Goal: Task Accomplishment & Management: Manage account settings

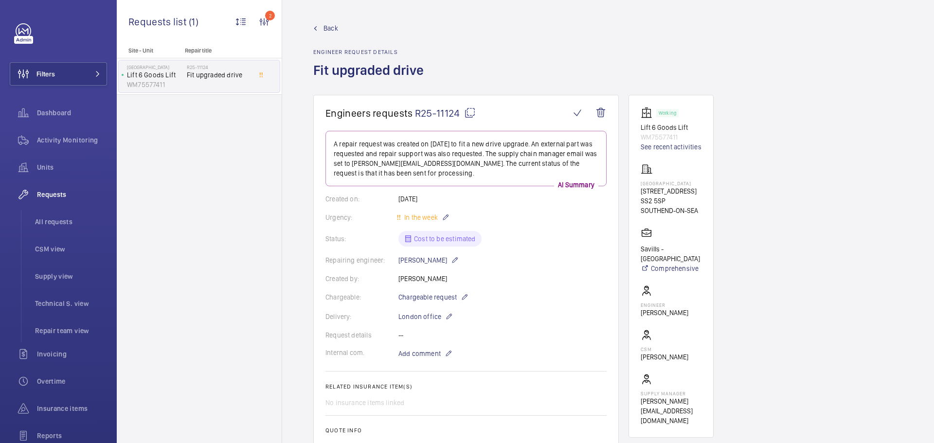
scroll to position [584, 0]
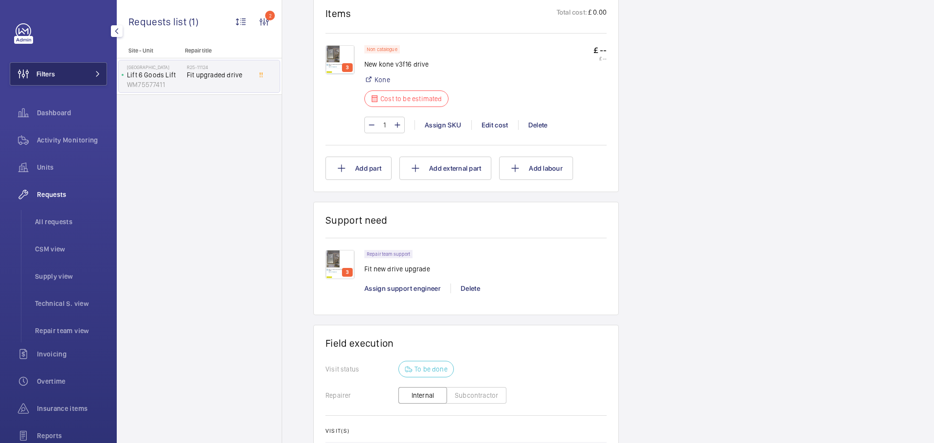
click at [51, 71] on span "Filters" at bounding box center [46, 74] width 18 height 10
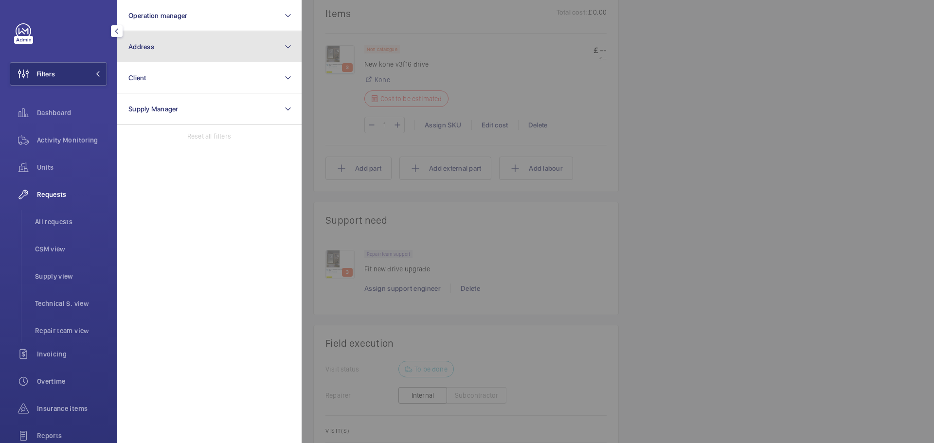
click at [178, 51] on button "Address" at bounding box center [209, 46] width 185 height 31
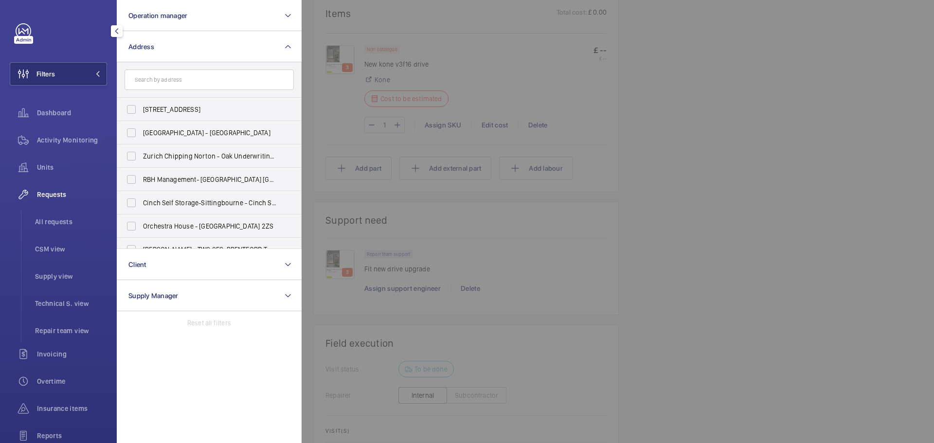
drag, startPoint x: 177, startPoint y: 84, endPoint x: 64, endPoint y: 198, distance: 160.0
click at [64, 199] on span "Requests" at bounding box center [72, 195] width 70 height 10
click at [66, 139] on span "Activity Monitoring" at bounding box center [72, 140] width 70 height 10
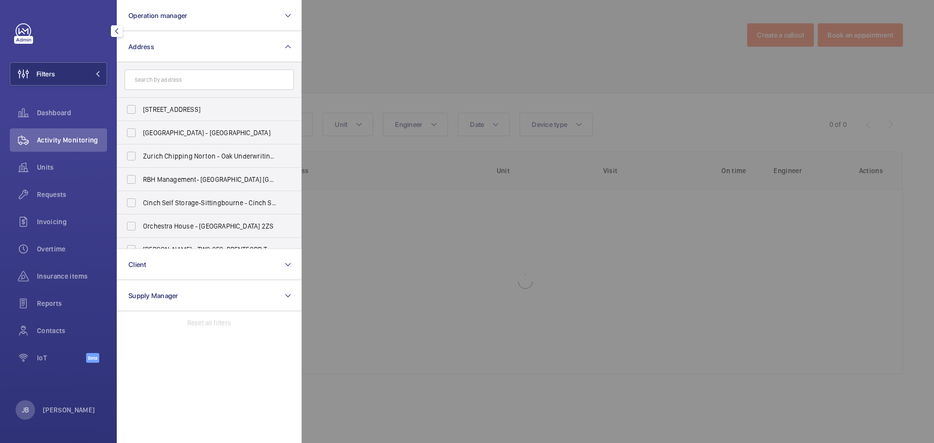
click at [415, 60] on div at bounding box center [769, 221] width 934 height 443
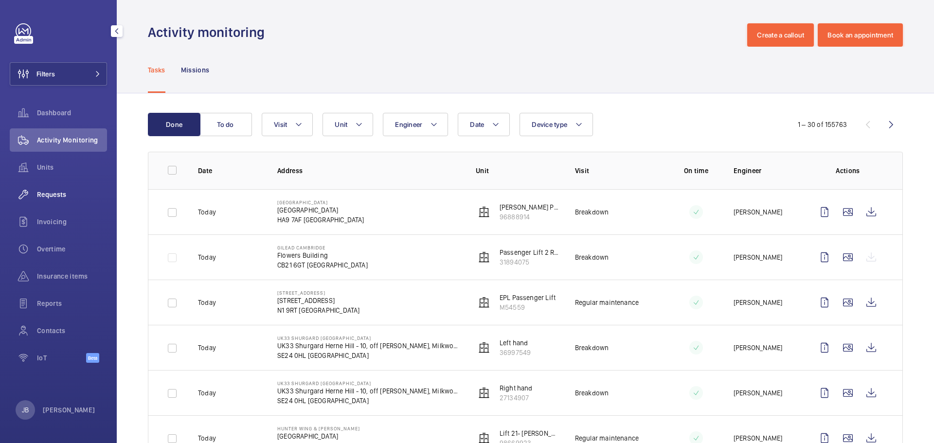
click at [63, 193] on span "Requests" at bounding box center [72, 195] width 70 height 10
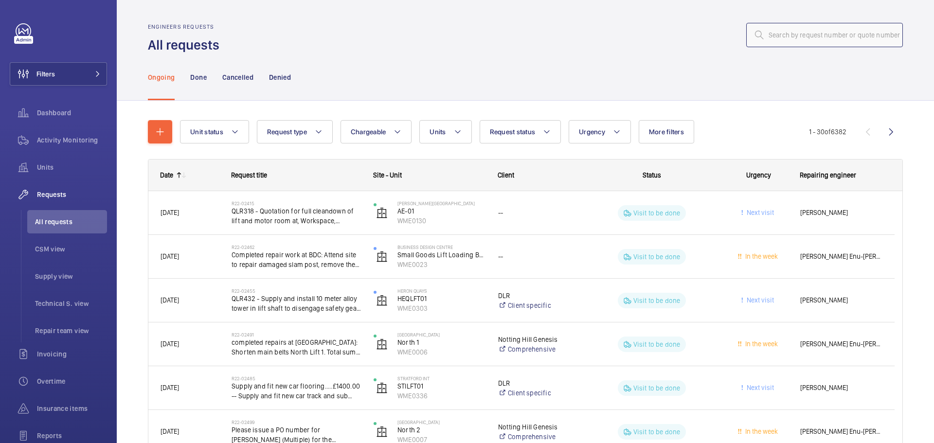
click at [822, 40] on input "text" at bounding box center [825, 35] width 157 height 24
paste input "R25-13529"
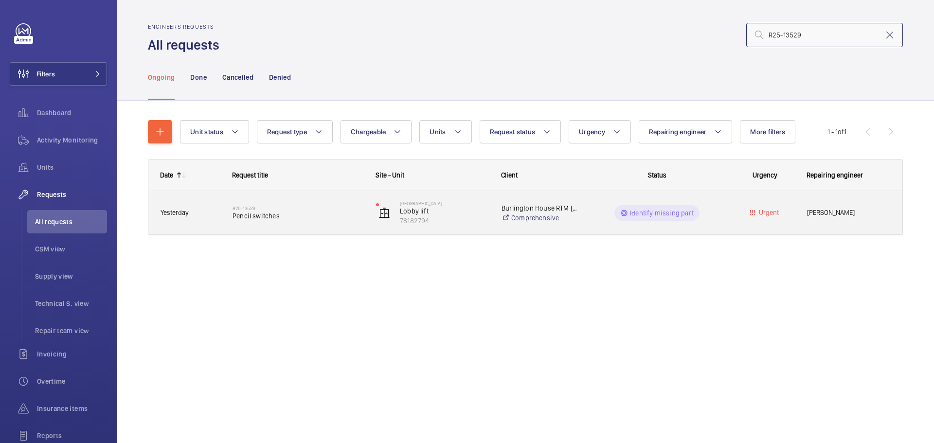
type input "R25-13529"
click at [705, 217] on wm-front-pills-cell "Identify missing part" at bounding box center [657, 213] width 131 height 16
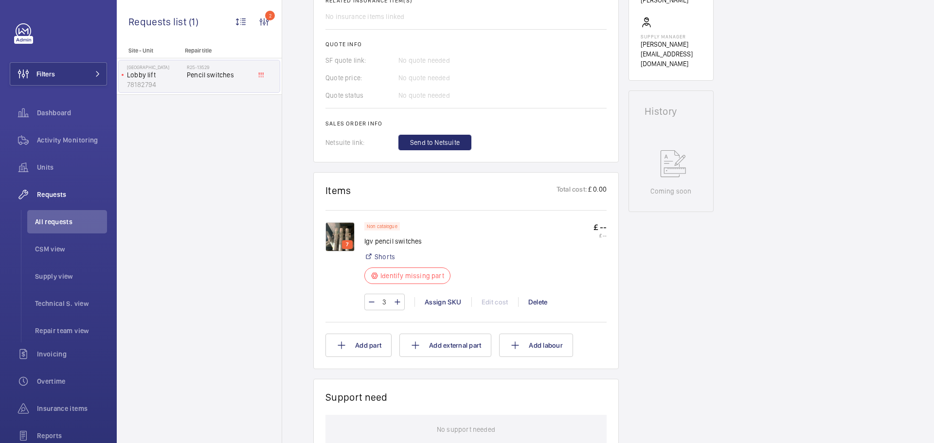
scroll to position [389, 0]
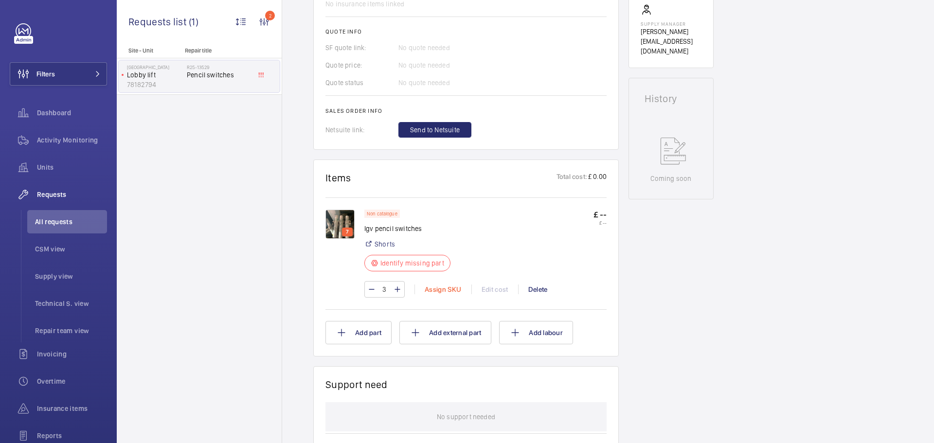
click at [443, 290] on div "Assign SKU" at bounding box center [443, 290] width 57 height 10
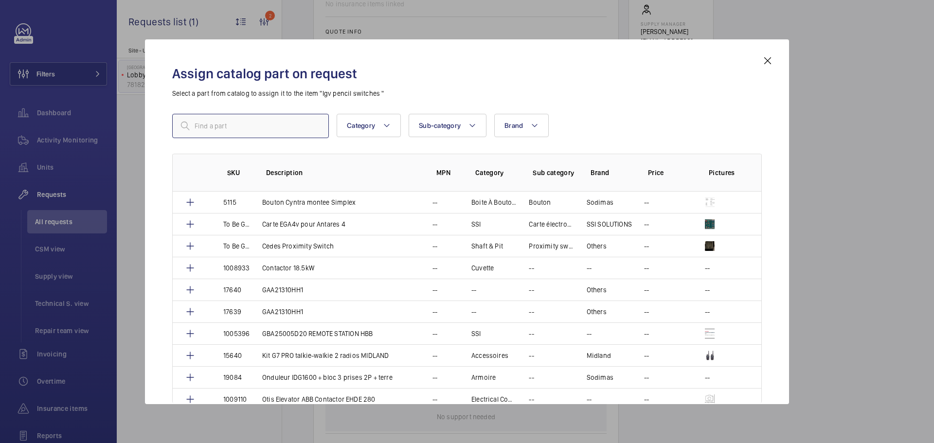
click at [256, 135] on input "text" at bounding box center [250, 126] width 157 height 24
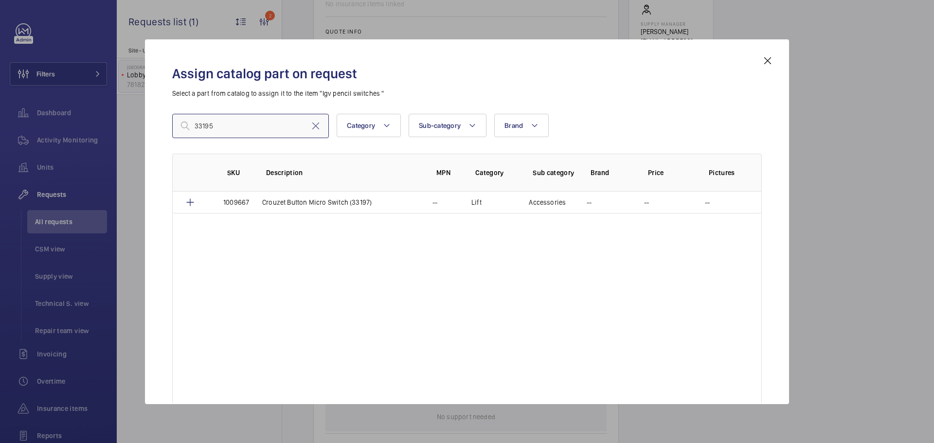
click at [222, 129] on input "33195" at bounding box center [250, 126] width 157 height 24
drag, startPoint x: 214, startPoint y: 125, endPoint x: 185, endPoint y: 126, distance: 29.2
click at [185, 126] on div "33195" at bounding box center [250, 126] width 157 height 24
paste input "1010512"
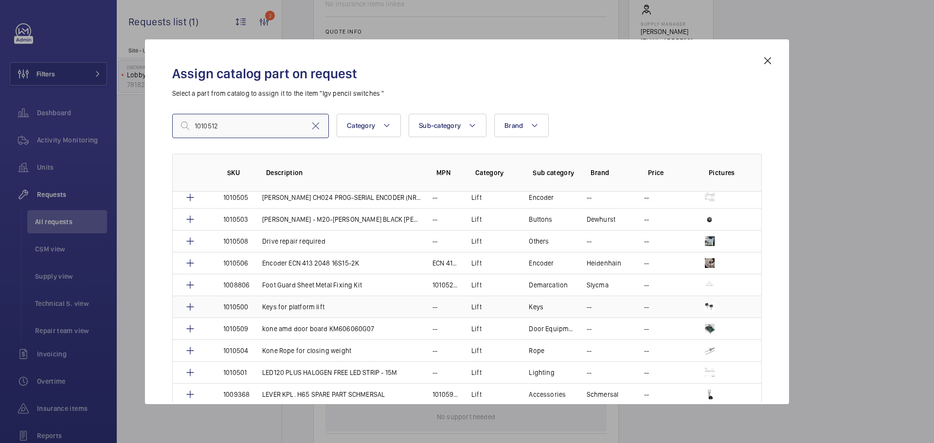
scroll to position [97, 0]
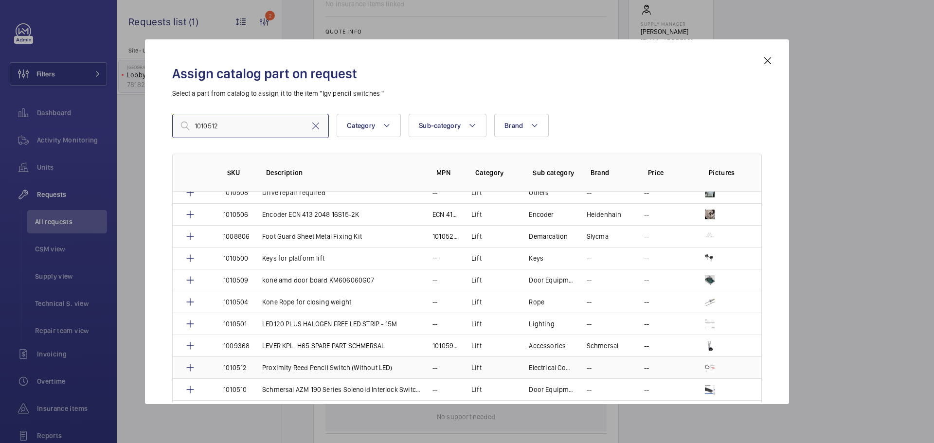
type input "1010512"
click at [696, 366] on td at bounding box center [728, 368] width 68 height 22
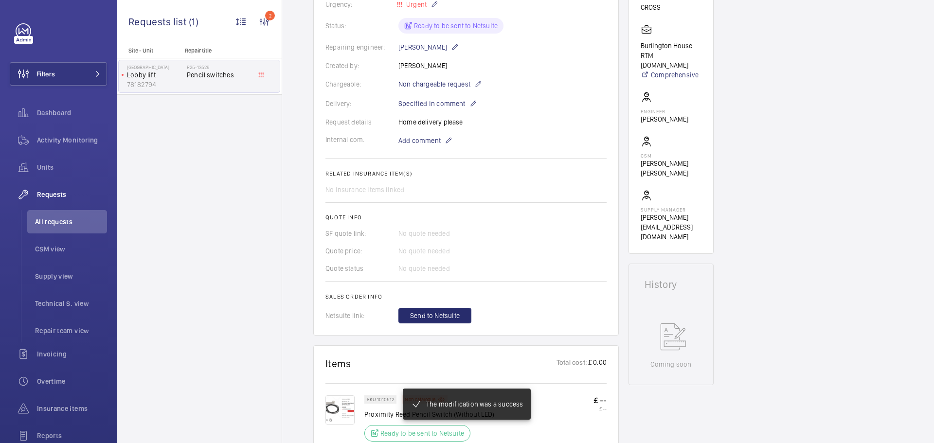
scroll to position [292, 0]
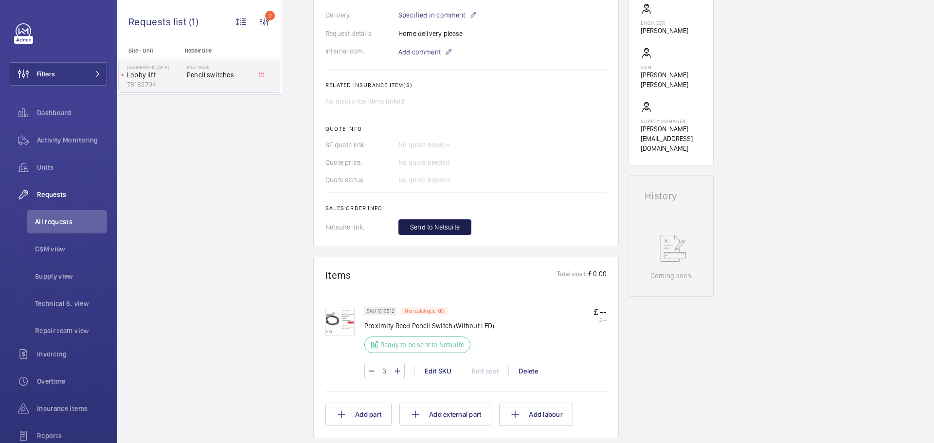
click at [446, 226] on span "Send to Netsuite" at bounding box center [435, 227] width 50 height 10
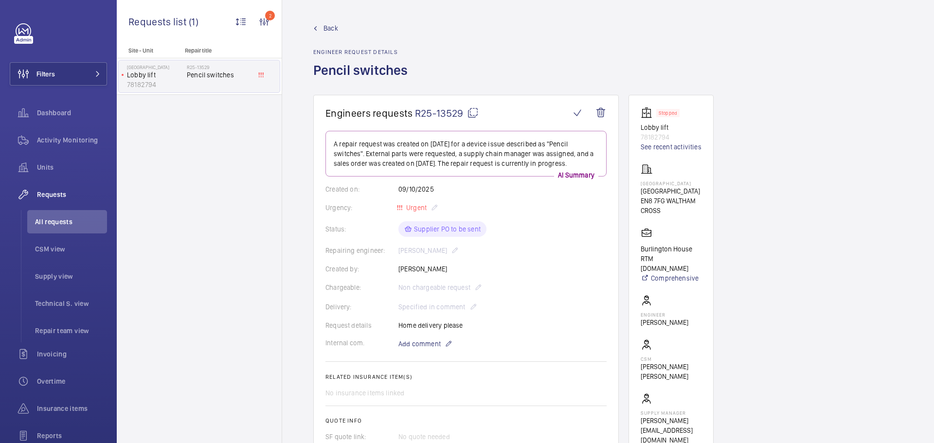
scroll to position [146, 0]
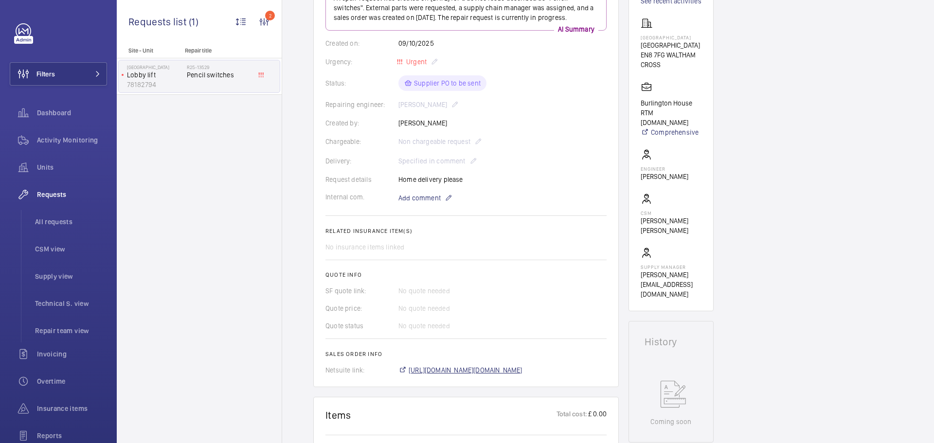
click at [461, 367] on span "[URL][DOMAIN_NAME][DOMAIN_NAME]" at bounding box center [466, 371] width 114 height 10
click at [52, 68] on span "Filters" at bounding box center [32, 73] width 45 height 23
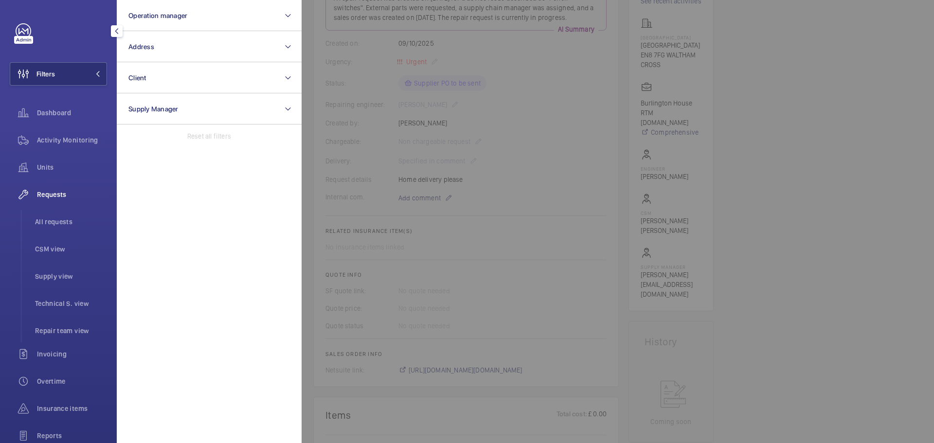
click at [363, 146] on div at bounding box center [769, 221] width 934 height 443
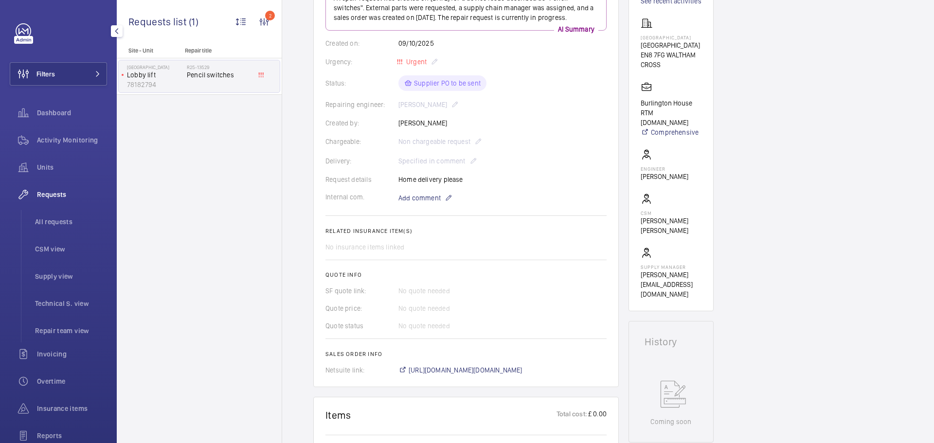
scroll to position [0, 0]
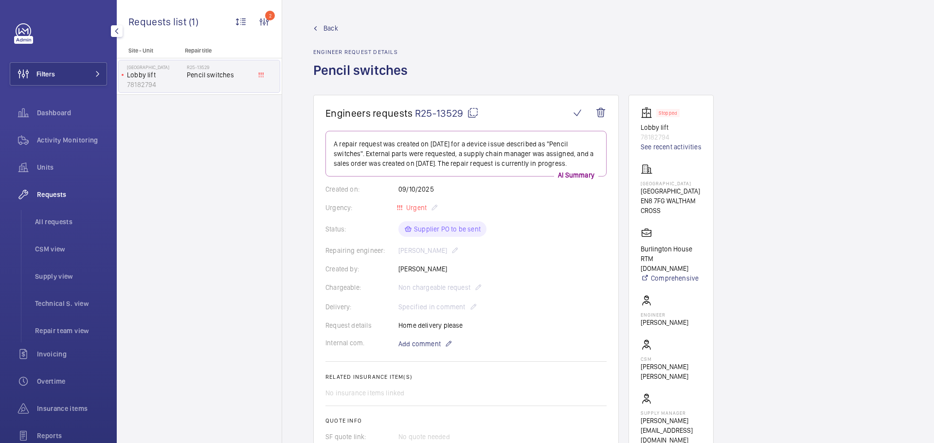
click at [333, 22] on wm-front-admin-header "Back Engineer request details Pencil switches" at bounding box center [608, 47] width 652 height 95
click at [329, 30] on span "Back" at bounding box center [331, 28] width 15 height 10
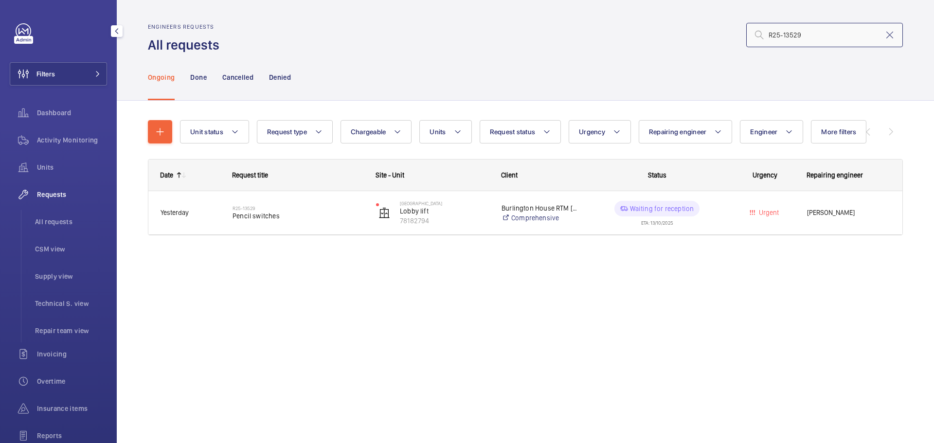
click at [822, 35] on input "R25-13529" at bounding box center [825, 35] width 157 height 24
drag, startPoint x: 820, startPoint y: 36, endPoint x: 714, endPoint y: 37, distance: 105.6
click at [715, 36] on div "R25-13529" at bounding box center [564, 34] width 678 height 23
paste input "R25-13605"
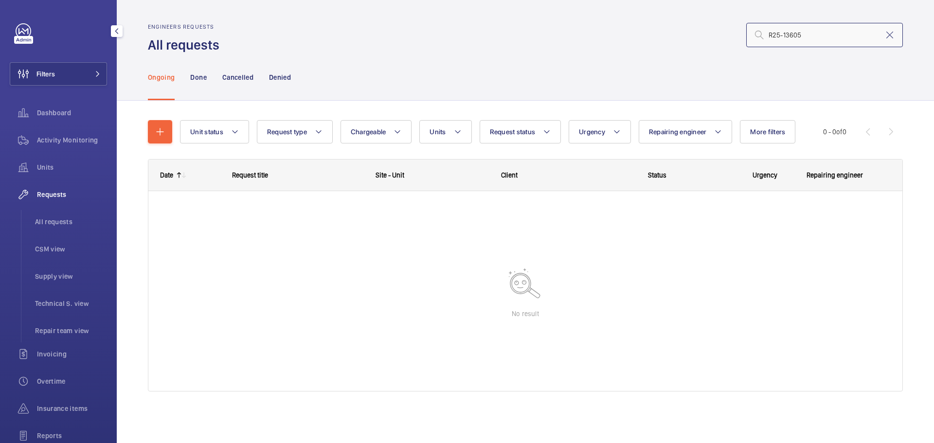
click at [808, 37] on input "R25-13605" at bounding box center [825, 35] width 157 height 24
click at [820, 26] on input "R25-13605" at bounding box center [825, 35] width 157 height 24
drag, startPoint x: 806, startPoint y: 36, endPoint x: 728, endPoint y: 36, distance: 77.9
click at [728, 36] on div "R25-13605" at bounding box center [564, 34] width 678 height 23
paste input "text"
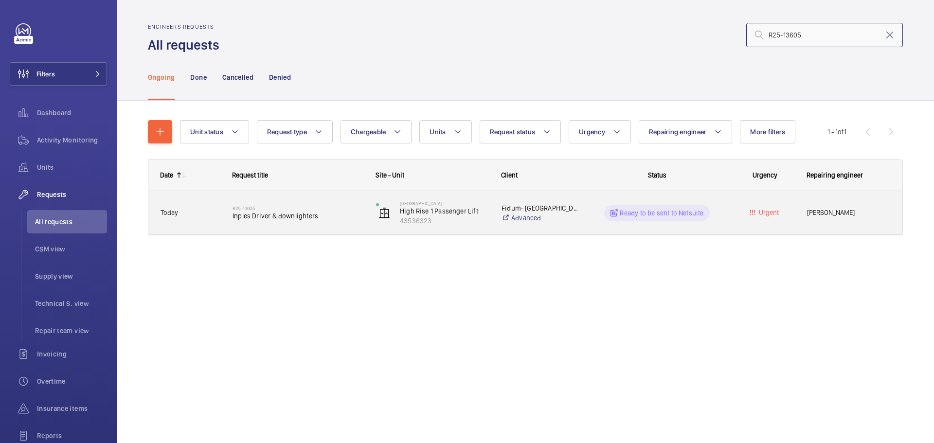
type input "R25-13605"
click at [713, 212] on wm-front-pills-cell "Ready to be sent to Netsuite" at bounding box center [657, 213] width 131 height 16
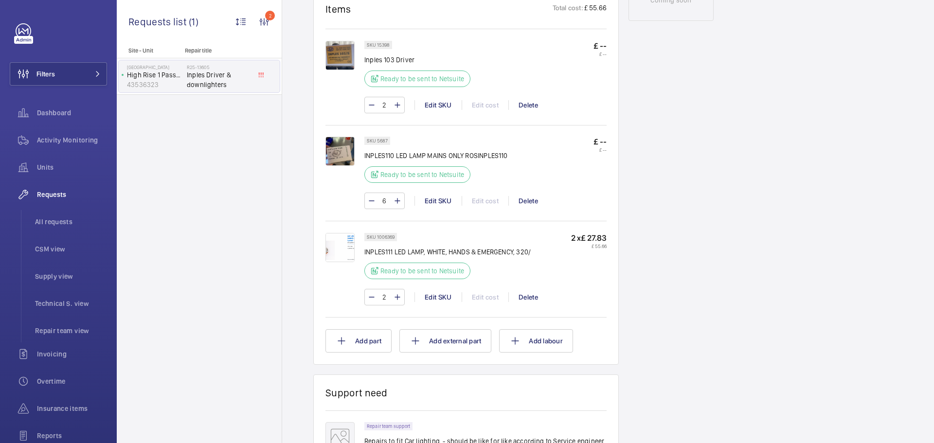
scroll to position [467, 0]
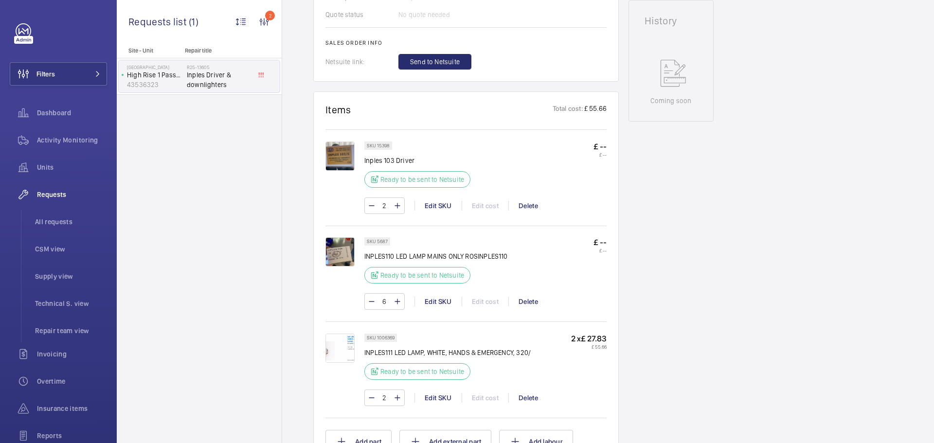
click at [332, 160] on img at bounding box center [340, 156] width 29 height 29
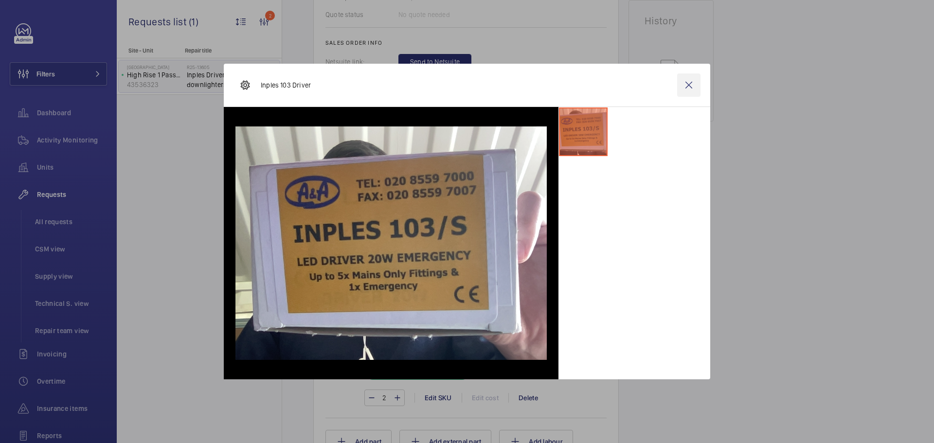
click at [687, 84] on wm-front-icon-button at bounding box center [689, 84] width 23 height 23
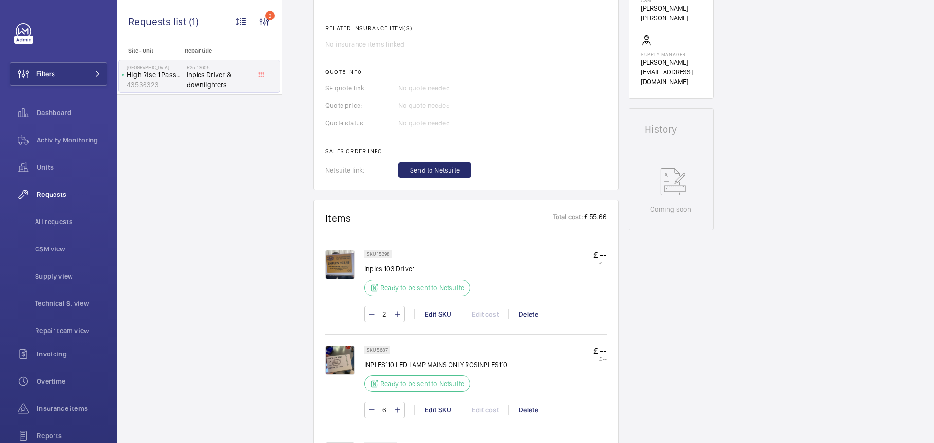
scroll to position [487, 0]
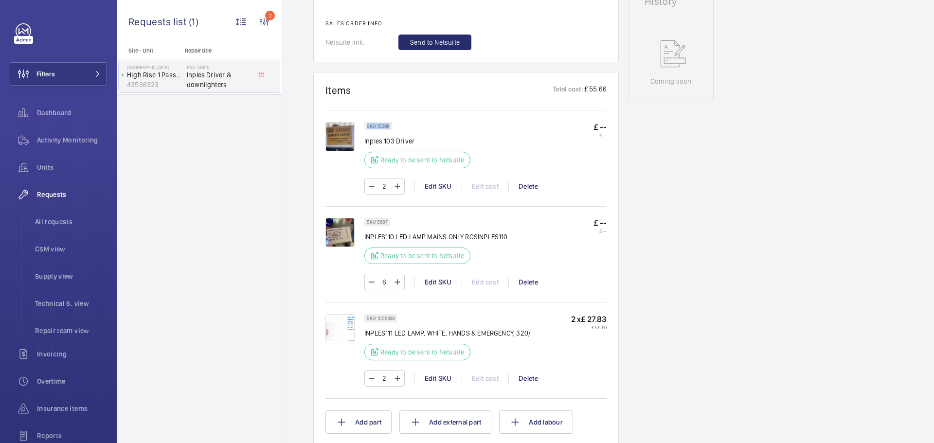
drag, startPoint x: 389, startPoint y: 127, endPoint x: 367, endPoint y: 125, distance: 22.5
click at [367, 125] on p "SKU 15398" at bounding box center [378, 126] width 23 height 3
copy p "SKU 15398"
click at [337, 228] on img at bounding box center [340, 232] width 29 height 29
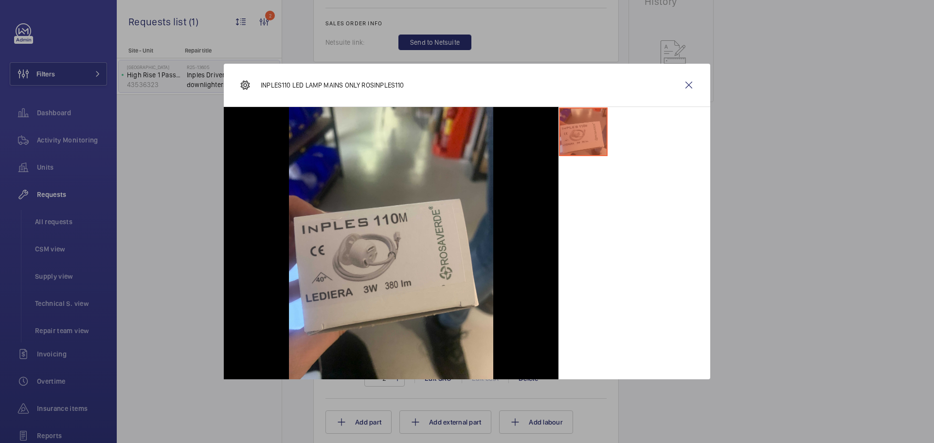
drag, startPoint x: 695, startPoint y: 89, endPoint x: 679, endPoint y: 95, distance: 16.8
click at [695, 89] on wm-front-icon-button at bounding box center [689, 84] width 23 height 23
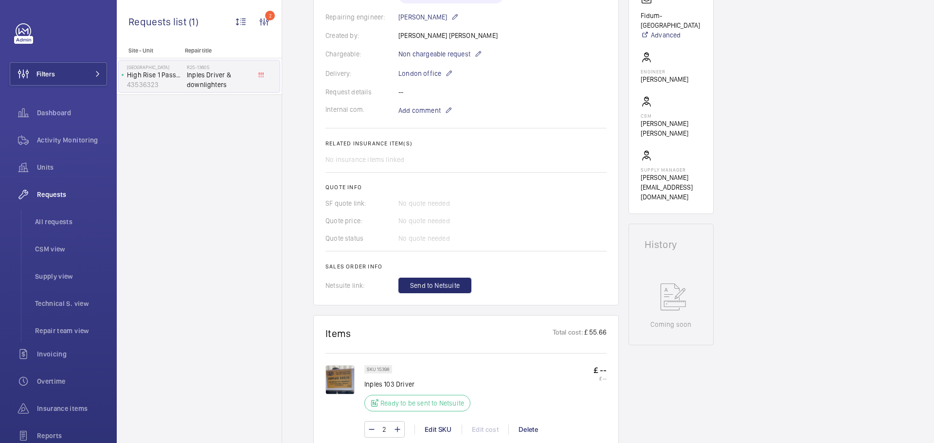
scroll to position [0, 0]
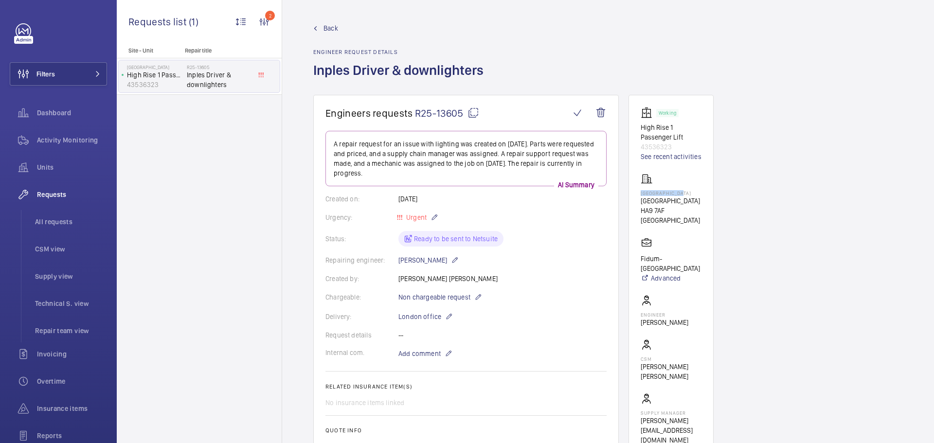
drag, startPoint x: 641, startPoint y: 194, endPoint x: 687, endPoint y: 191, distance: 45.8
click at [687, 191] on p "[GEOGRAPHIC_DATA]" at bounding box center [671, 193] width 61 height 6
click at [690, 191] on p "[GEOGRAPHIC_DATA]" at bounding box center [671, 193] width 61 height 6
drag, startPoint x: 640, startPoint y: 191, endPoint x: 689, endPoint y: 191, distance: 48.7
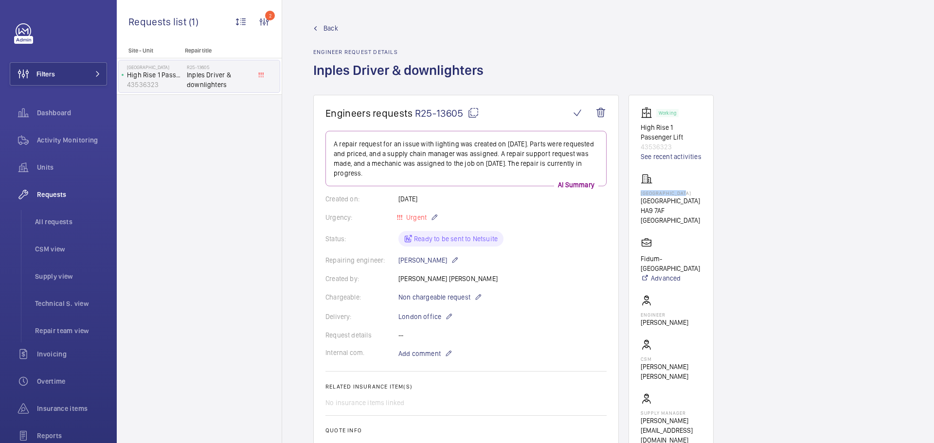
click at [689, 191] on wm-front-card "Working High Rise 1 Passenger Lift 43536323 See recent activities [GEOGRAPHIC_D…" at bounding box center [671, 276] width 85 height 363
copy p "[GEOGRAPHIC_DATA]"
drag, startPoint x: 476, startPoint y: 113, endPoint x: 461, endPoint y: 119, distance: 15.1
click at [476, 113] on mat-icon at bounding box center [474, 113] width 12 height 12
copy p "[GEOGRAPHIC_DATA]"
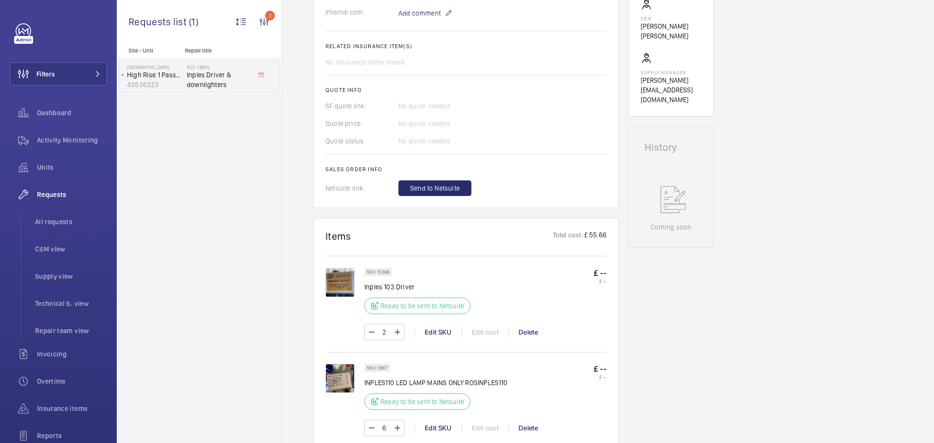
scroll to position [389, 0]
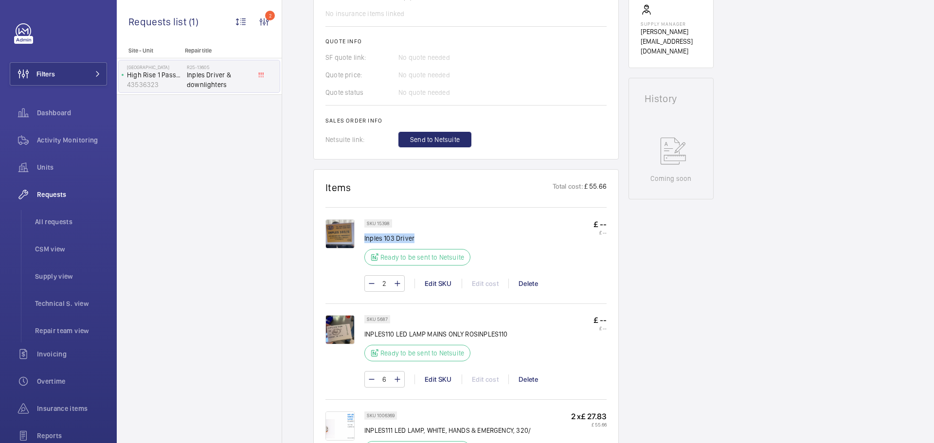
drag, startPoint x: 405, startPoint y: 239, endPoint x: 365, endPoint y: 240, distance: 40.4
click at [365, 240] on p "Inples 103 Driver" at bounding box center [418, 239] width 106 height 10
copy p "Inples 103 Driver"
drag, startPoint x: 511, startPoint y: 334, endPoint x: 365, endPoint y: 335, distance: 146.0
click at [365, 335] on div "SKU 5687 INPLES110 LED LAMP MAINS ONLY ROSINPLES110 Ready to be sent to Netsuit…" at bounding box center [486, 341] width 242 height 52
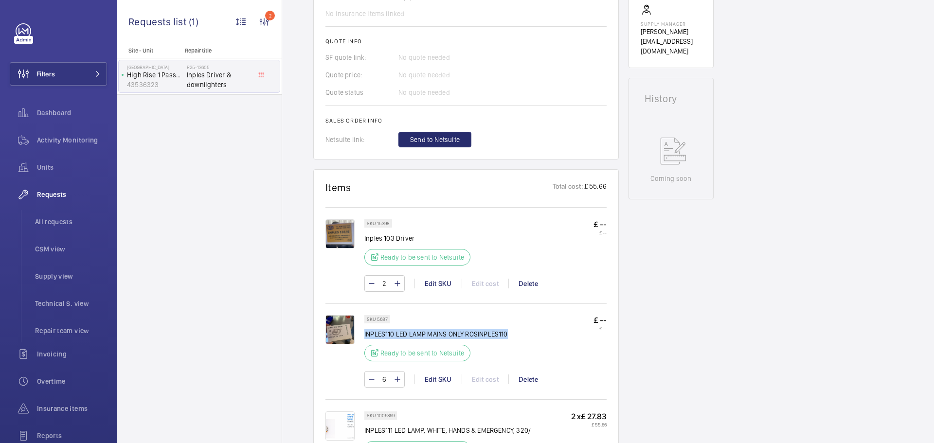
copy p "INPLES110 LED LAMP MAINS ONLY ROSINPLES110"
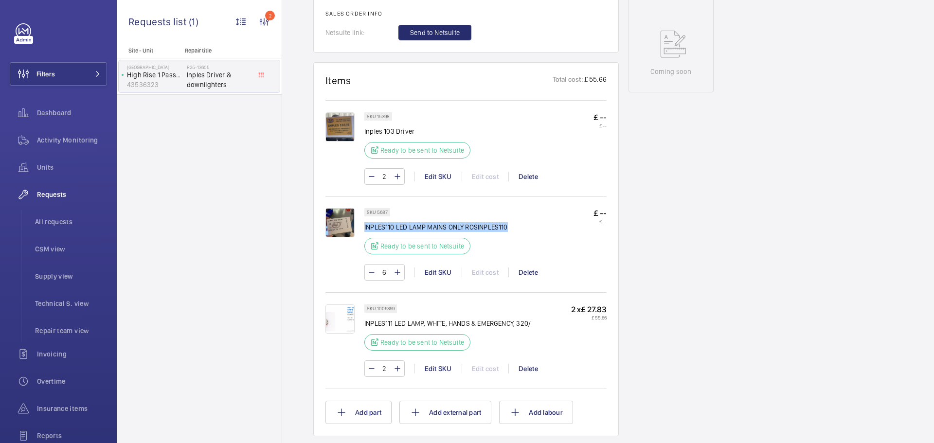
scroll to position [535, 0]
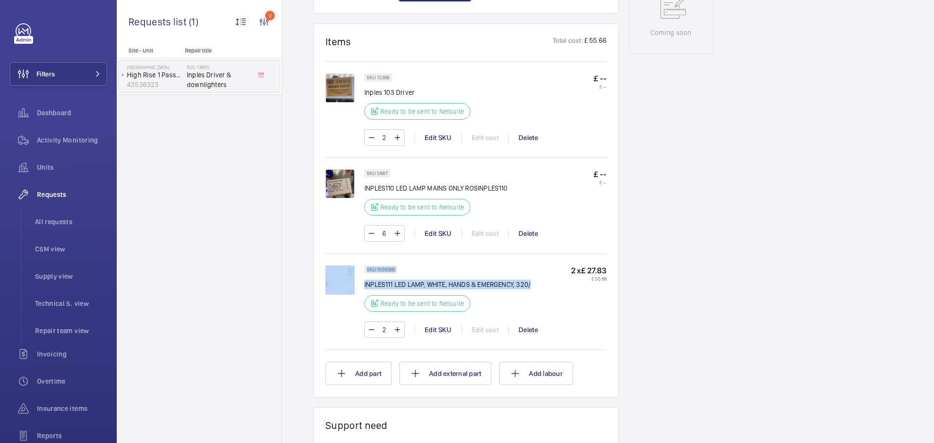
drag, startPoint x: 536, startPoint y: 284, endPoint x: 355, endPoint y: 285, distance: 181.1
click at [355, 285] on div "SKU 1006369 INPLES111 LED LAMP, WHITE, HANDS & EMERGENCY, 320/ Ready to be sent…" at bounding box center [466, 307] width 281 height 82
copy div "SKU 1006369 INPLES111 LED LAMP, WHITE, HANDS & EMERGENCY, 320/"
click at [536, 300] on div "SKU 1006369 INPLES111 LED LAMP, WHITE, HANDS & EMERGENCY, 320/ Ready to be sent…" at bounding box center [486, 292] width 242 height 52
drag, startPoint x: 534, startPoint y: 284, endPoint x: 364, endPoint y: 283, distance: 170.8
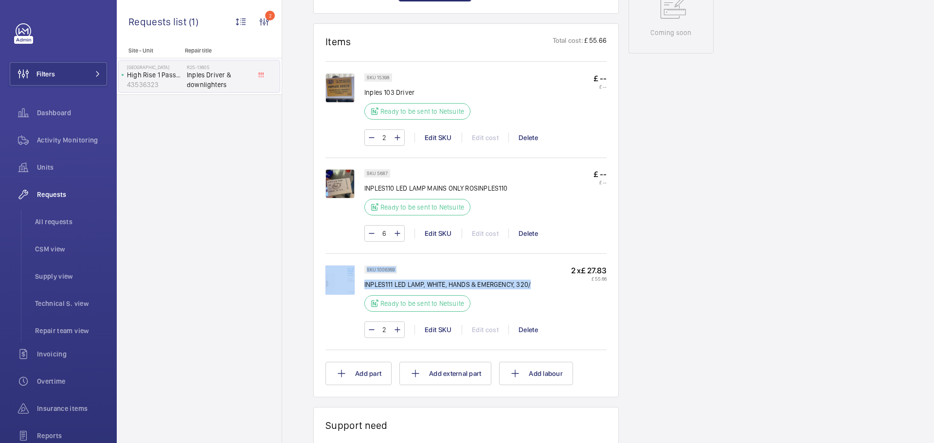
click at [364, 283] on div "SKU 1006369 INPLES111 LED LAMP, WHITE, HANDS & EMERGENCY, 320/ Ready to be sent…" at bounding box center [466, 307] width 281 height 82
click at [406, 286] on p "INPLES111 LED LAMP, WHITE, HANDS & EMERGENCY, 320/" at bounding box center [448, 285] width 166 height 10
drag, startPoint x: 537, startPoint y: 286, endPoint x: 365, endPoint y: 285, distance: 171.8
click at [365, 285] on div "SKU 1006369 INPLES111 LED LAMP, WHITE, HANDS & EMERGENCY, 320/ Ready to be sent…" at bounding box center [486, 292] width 242 height 52
copy p "INPLES111 LED LAMP, WHITE, HANDS & EMERGENCY, 320/"
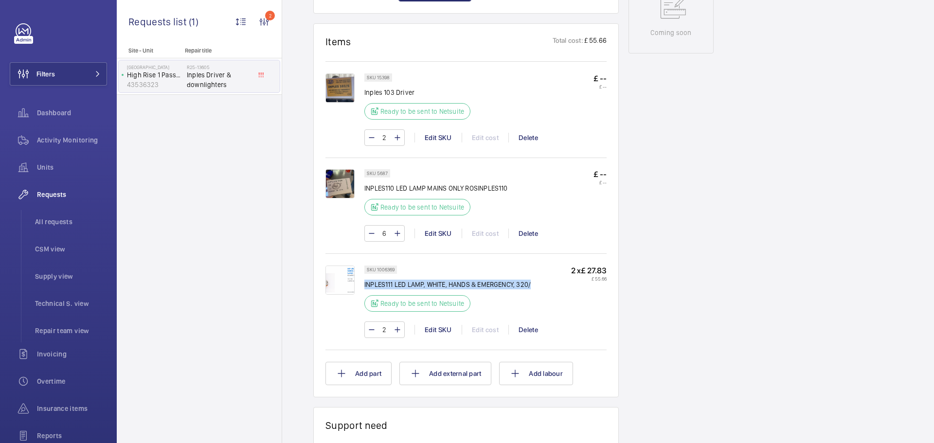
click at [345, 90] on img at bounding box center [340, 87] width 29 height 29
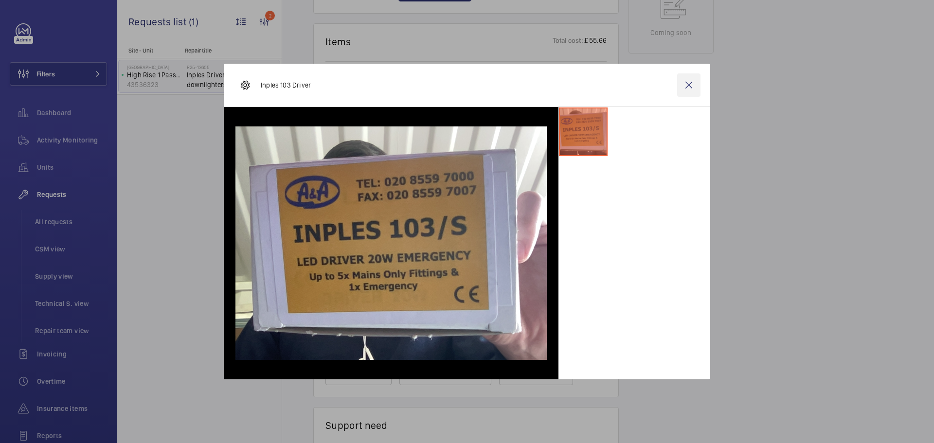
click at [693, 80] on wm-front-icon-button at bounding box center [689, 84] width 23 height 23
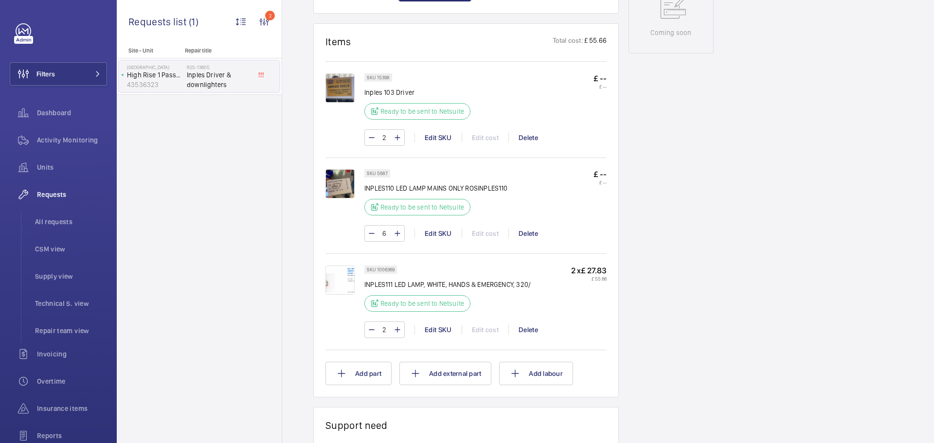
click at [331, 189] on img at bounding box center [340, 183] width 29 height 29
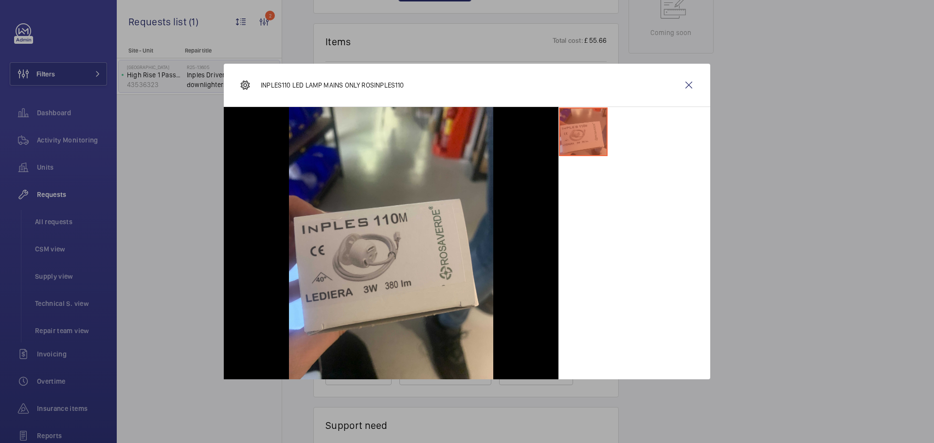
click at [690, 87] on wm-front-icon-button at bounding box center [689, 84] width 23 height 23
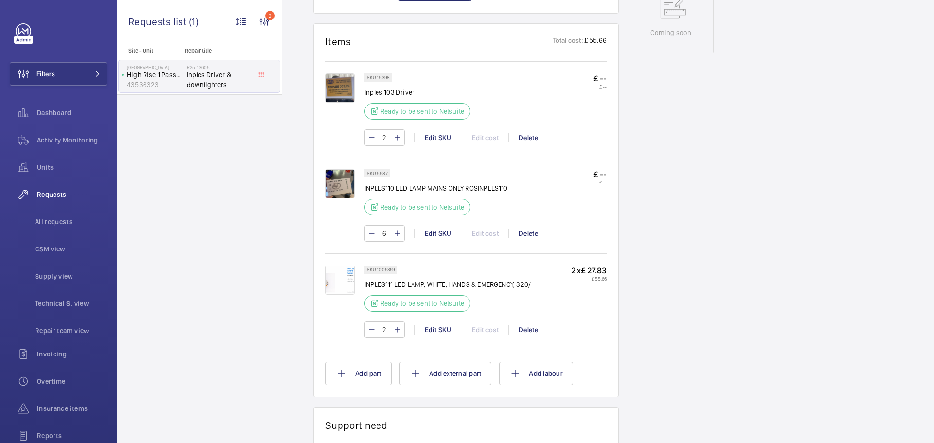
click at [333, 282] on img at bounding box center [340, 280] width 29 height 29
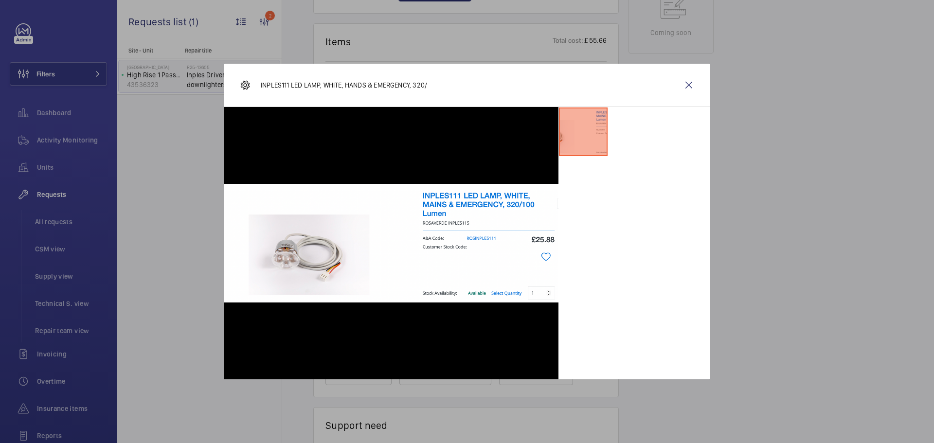
drag, startPoint x: 689, startPoint y: 86, endPoint x: 260, endPoint y: 218, distance: 448.3
click at [689, 86] on wm-front-icon-button at bounding box center [689, 84] width 23 height 23
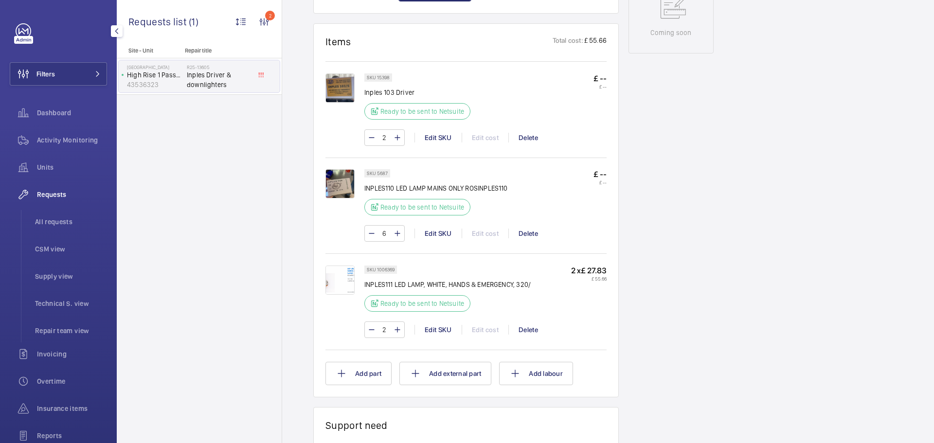
click at [50, 191] on span "Requests" at bounding box center [72, 195] width 70 height 10
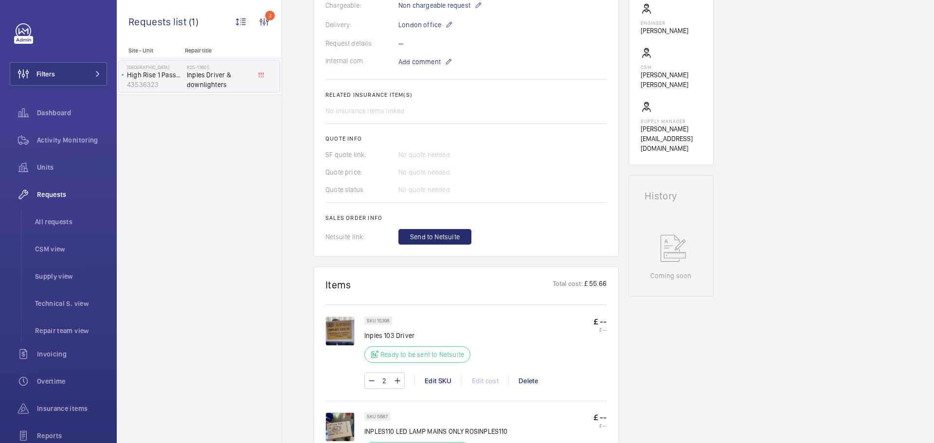
scroll to position [0, 0]
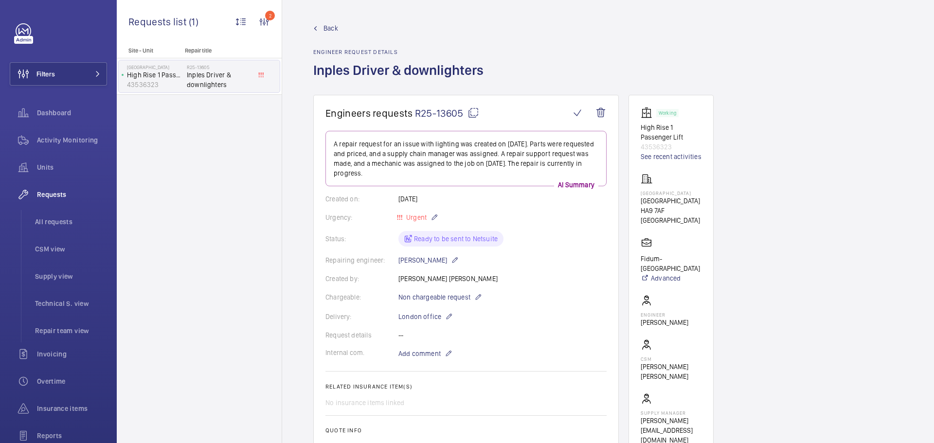
click at [334, 22] on wm-front-admin-header "Back Engineer request details Inples Driver & downlighters" at bounding box center [608, 47] width 652 height 95
click at [332, 25] on span "Back" at bounding box center [331, 28] width 15 height 10
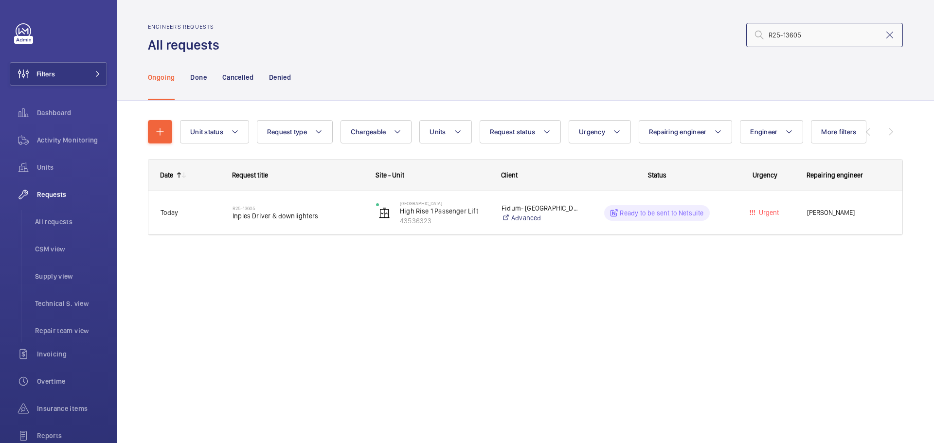
click at [814, 37] on input "R25-13605" at bounding box center [825, 35] width 157 height 24
drag, startPoint x: 773, startPoint y: 37, endPoint x: 760, endPoint y: 37, distance: 13.6
click at [761, 37] on div "R25-13605" at bounding box center [825, 35] width 157 height 24
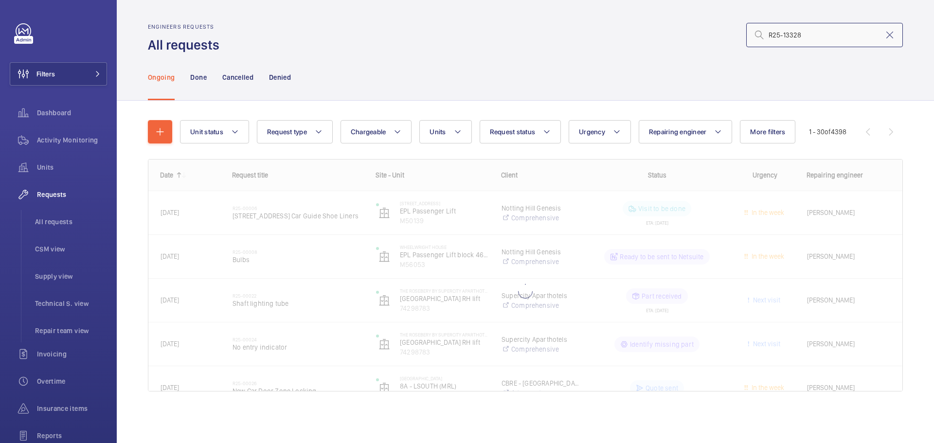
type input "R25-13328"
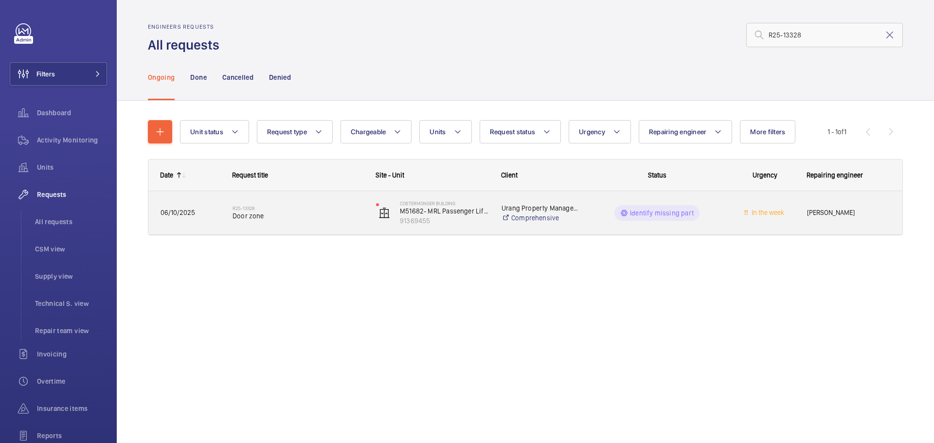
click at [721, 212] on wm-front-pills-cell "Identify missing part" at bounding box center [657, 213] width 131 height 16
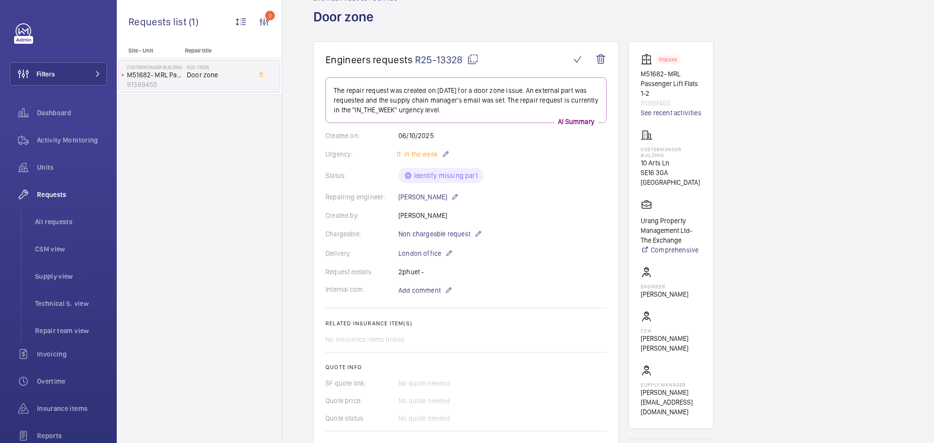
scroll to position [49, 0]
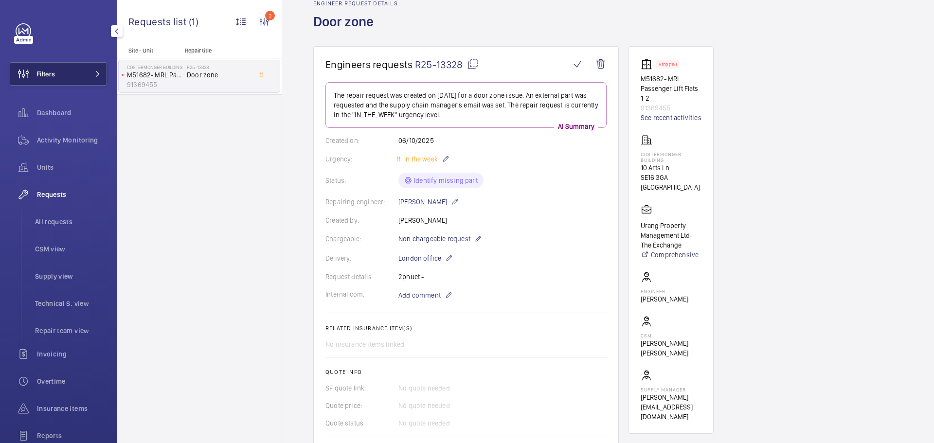
click at [61, 68] on button "Filters" at bounding box center [58, 73] width 97 height 23
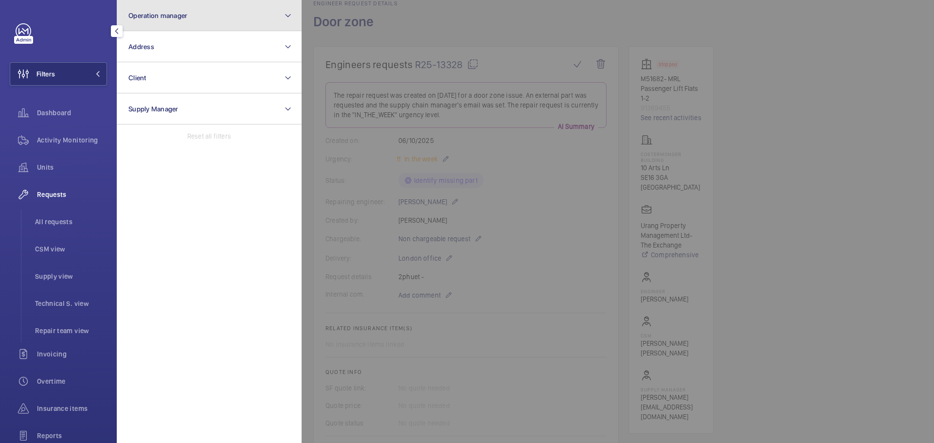
click at [196, 8] on button "Operation manager" at bounding box center [209, 15] width 185 height 31
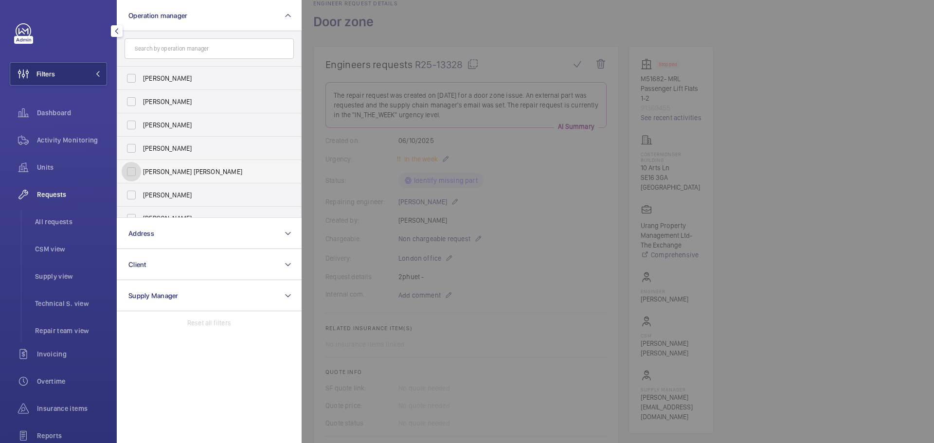
click at [131, 170] on input "[PERSON_NAME] [PERSON_NAME]" at bounding box center [131, 171] width 19 height 19
checkbox input "true"
click at [40, 166] on span "Units" at bounding box center [72, 168] width 70 height 10
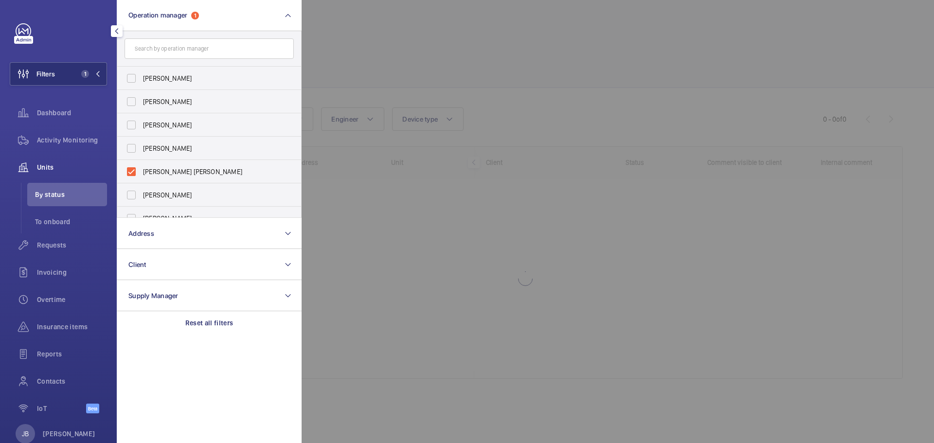
click at [415, 63] on div at bounding box center [769, 221] width 934 height 443
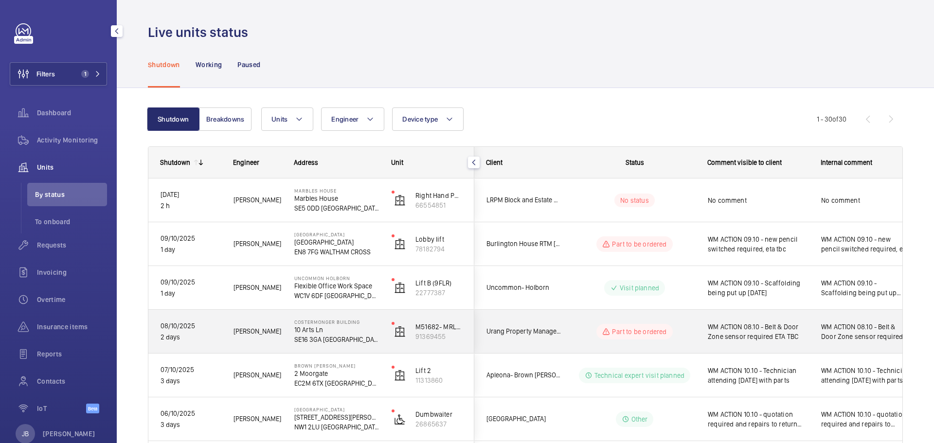
click at [769, 338] on span "WM ACTION 08.10 - Belt & Door Zone sensor required ETA TBC" at bounding box center [758, 331] width 101 height 19
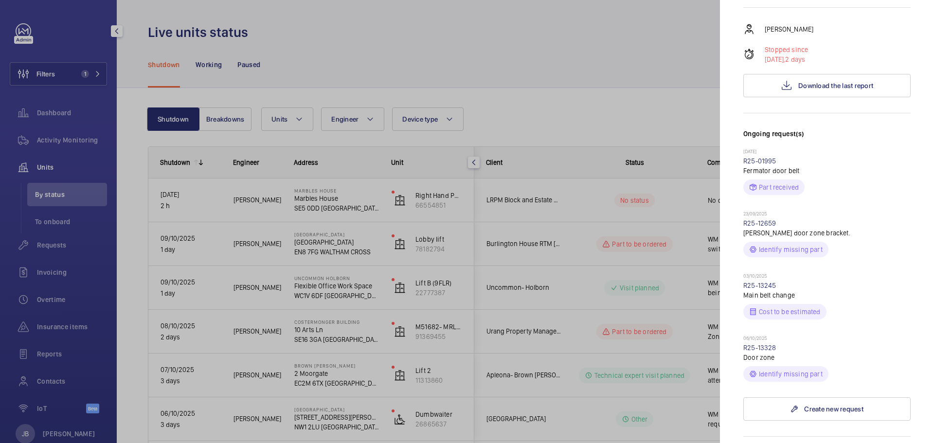
scroll to position [195, 0]
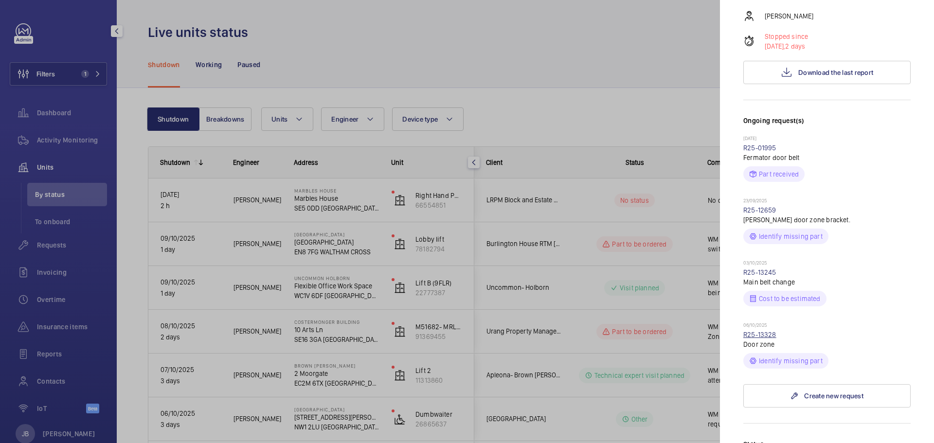
click at [768, 331] on link "R25-13328" at bounding box center [760, 335] width 33 height 8
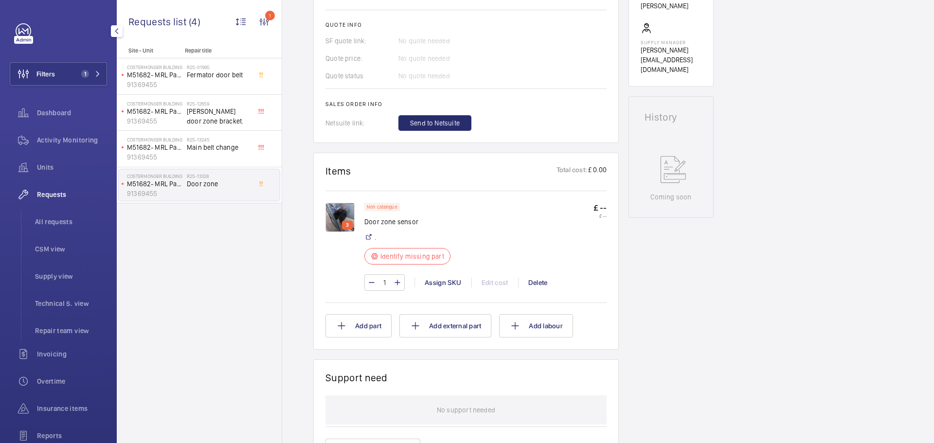
scroll to position [438, 0]
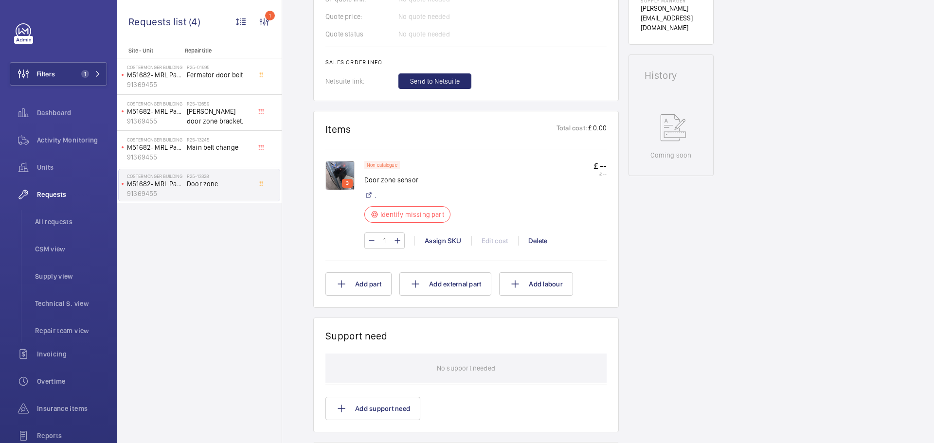
click at [341, 175] on img at bounding box center [340, 175] width 29 height 29
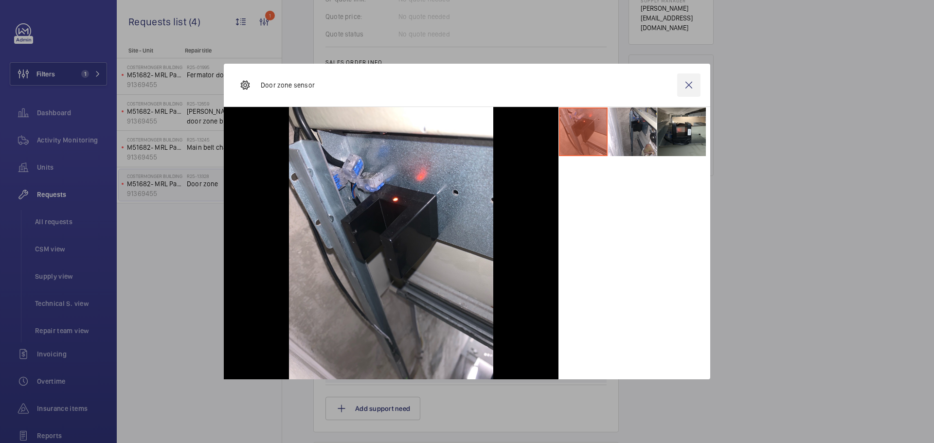
click at [690, 81] on wm-front-icon-button at bounding box center [689, 84] width 23 height 23
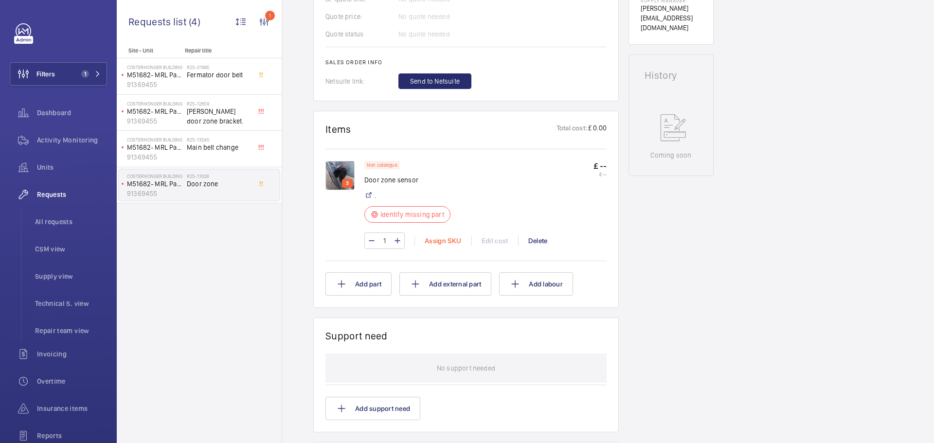
click at [450, 240] on div "Assign SKU" at bounding box center [443, 241] width 57 height 10
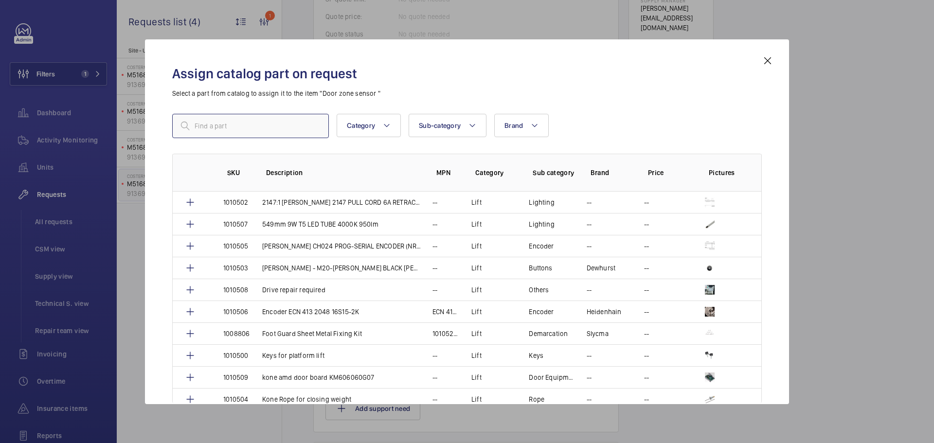
click at [267, 121] on input "text" at bounding box center [250, 126] width 157 height 24
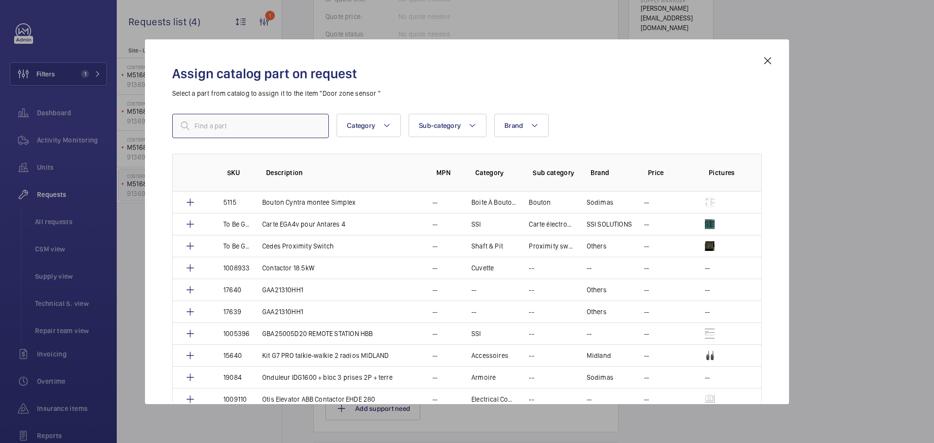
paste input "1010519"
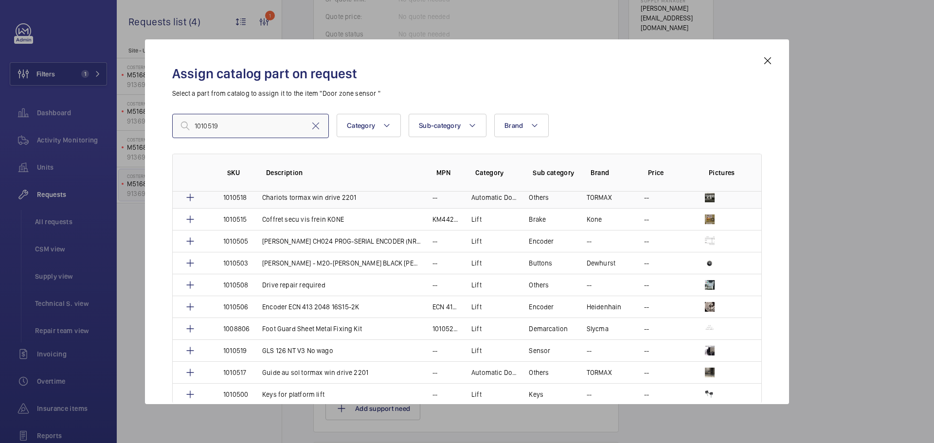
scroll to position [97, 0]
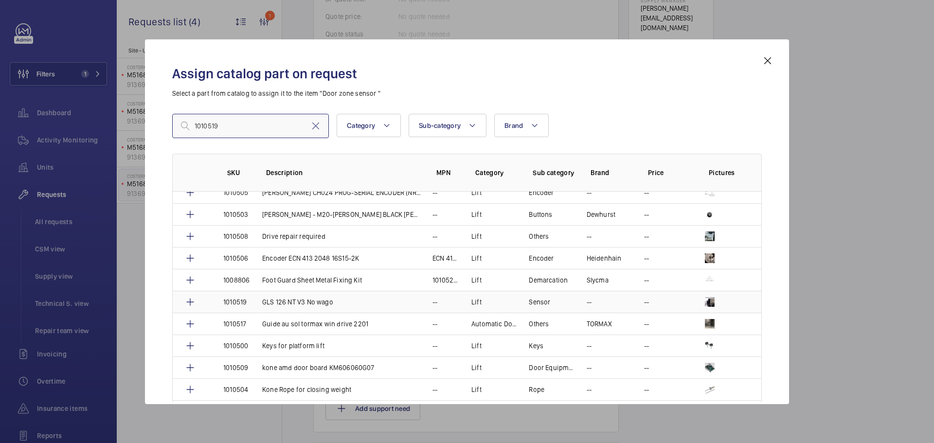
type input "1010519"
click at [311, 304] on p "GLS 126 NT V3 No wago" at bounding box center [297, 302] width 71 height 10
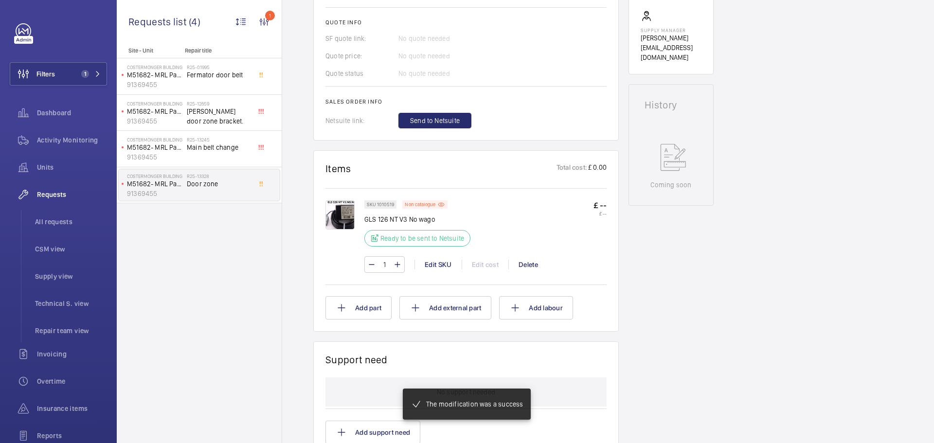
scroll to position [419, 0]
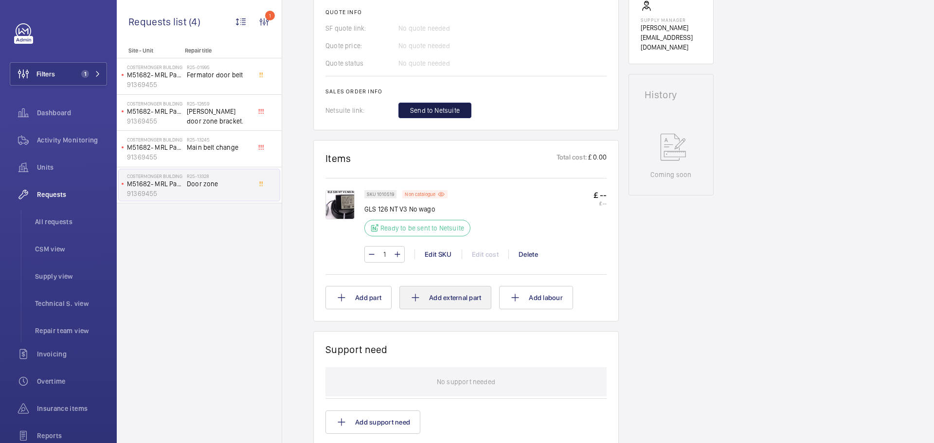
drag, startPoint x: 445, startPoint y: 111, endPoint x: 451, endPoint y: 305, distance: 193.8
click at [445, 111] on span "Send to Netsuite" at bounding box center [435, 111] width 50 height 10
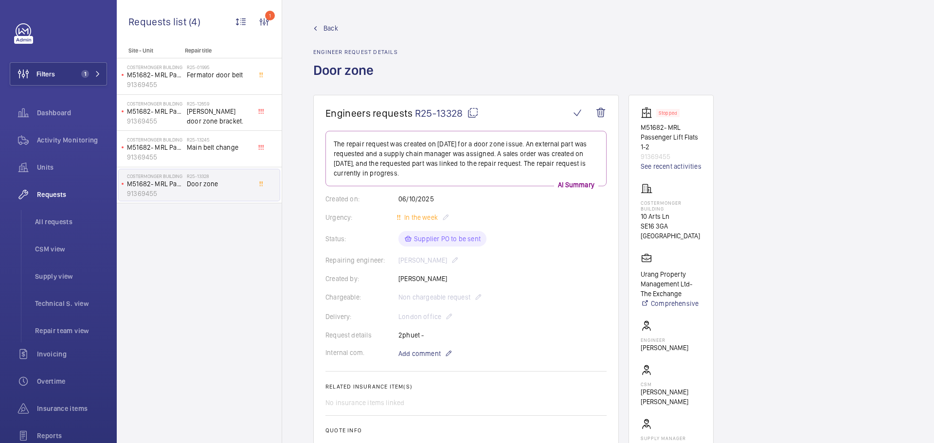
scroll to position [341, 0]
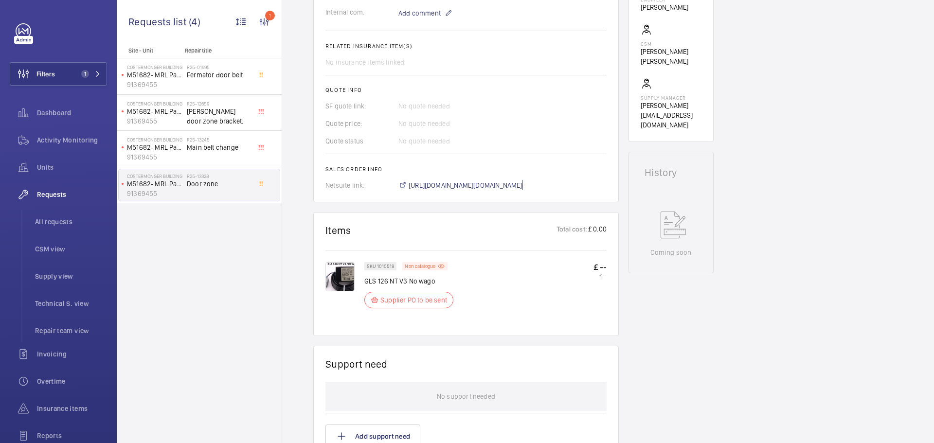
drag, startPoint x: 494, startPoint y: 184, endPoint x: 453, endPoint y: 231, distance: 62.1
click at [494, 184] on span "[URL][DOMAIN_NAME][DOMAIN_NAME]" at bounding box center [466, 186] width 114 height 10
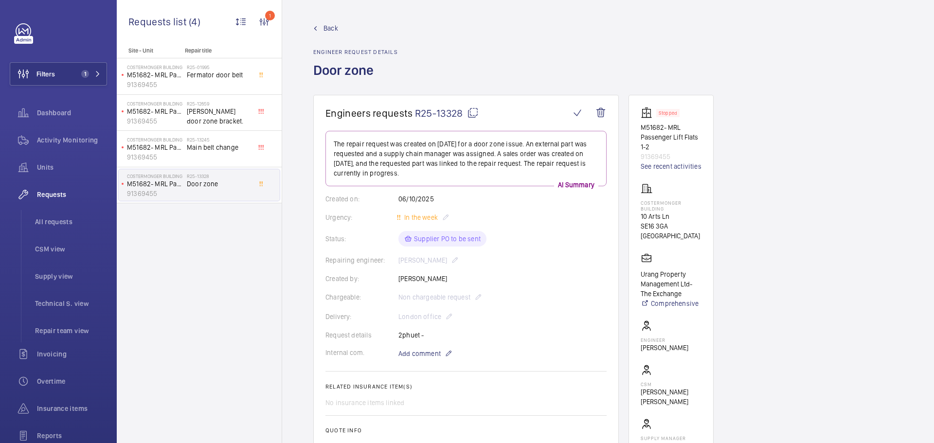
click at [336, 30] on span "Back" at bounding box center [331, 28] width 15 height 10
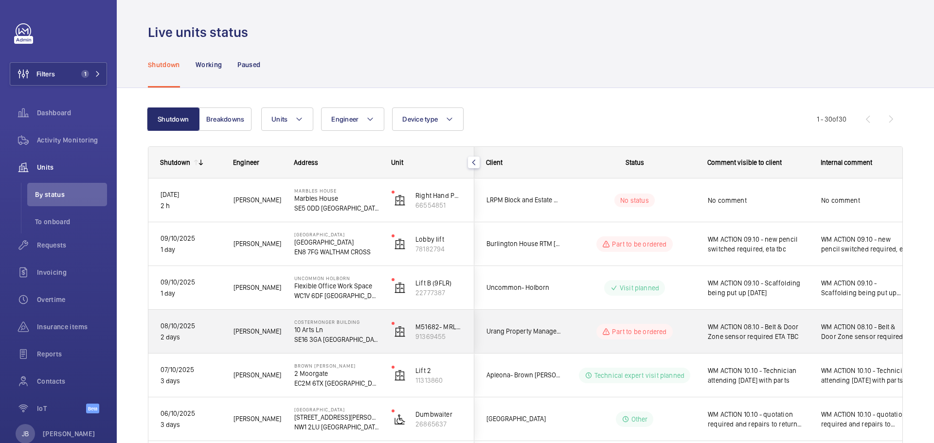
click at [777, 340] on span "WM ACTION 08.10 - Belt & Door Zone sensor required ETA TBC" at bounding box center [758, 331] width 101 height 19
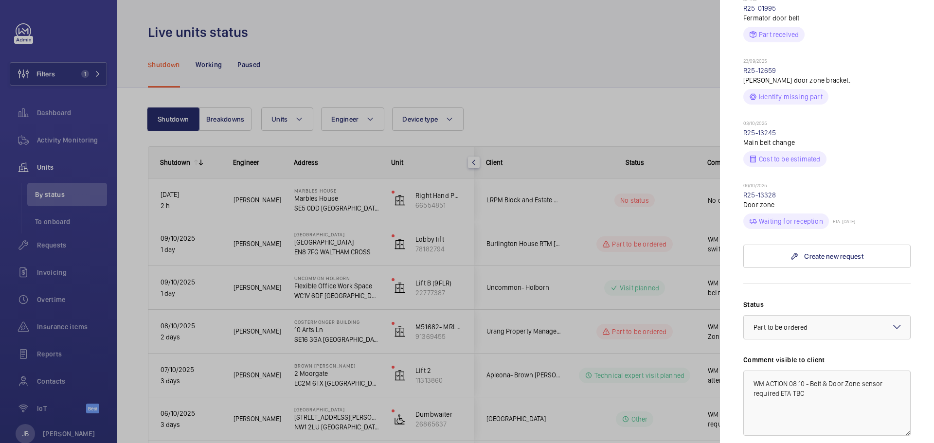
scroll to position [341, 0]
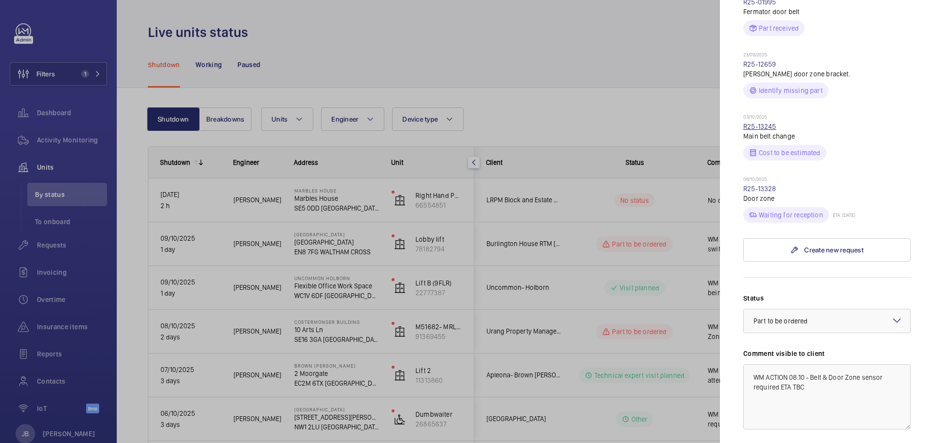
click at [764, 123] on link "R25-13245" at bounding box center [760, 127] width 33 height 8
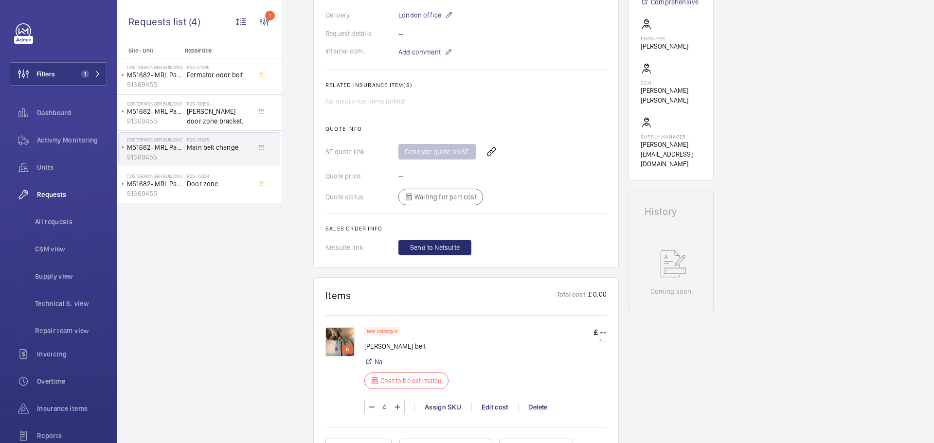
scroll to position [389, 0]
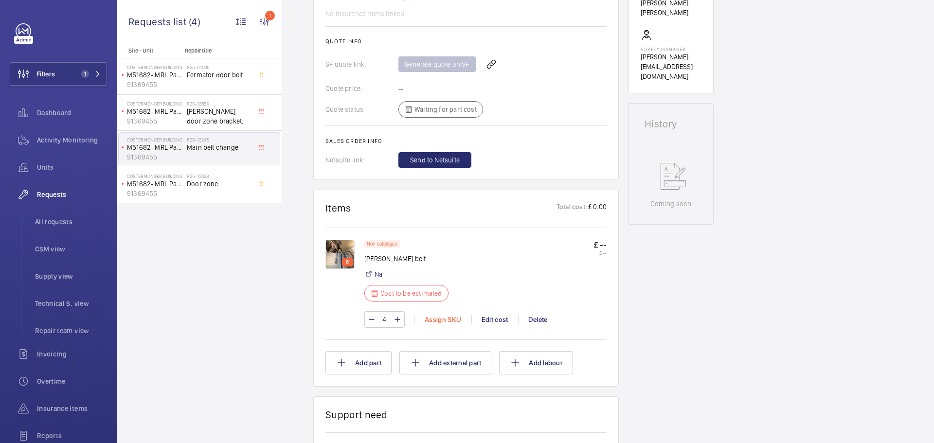
click at [436, 320] on div "Assign SKU" at bounding box center [443, 320] width 57 height 10
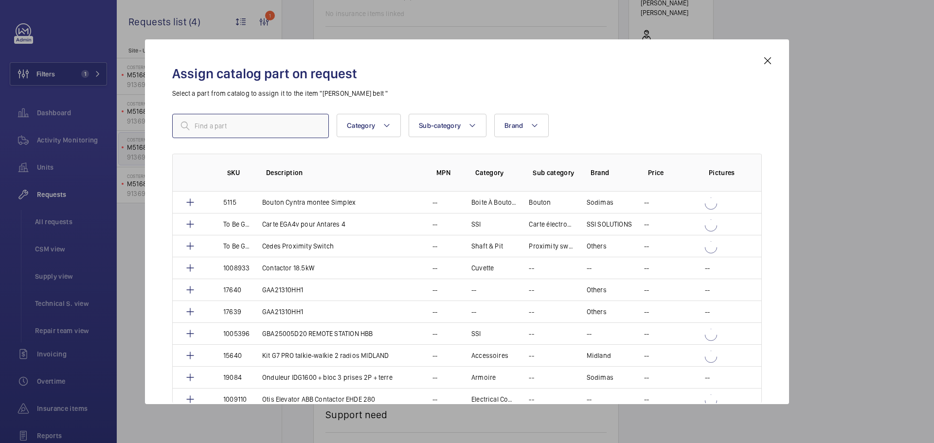
click at [262, 124] on input "text" at bounding box center [250, 126] width 157 height 24
paste input "Megadeltar brand PV30, 7.5 GBP/meter."
click at [247, 127] on input "Megadeltar brand PV30, 7.5 GBP/meter." at bounding box center [250, 126] width 157 height 24
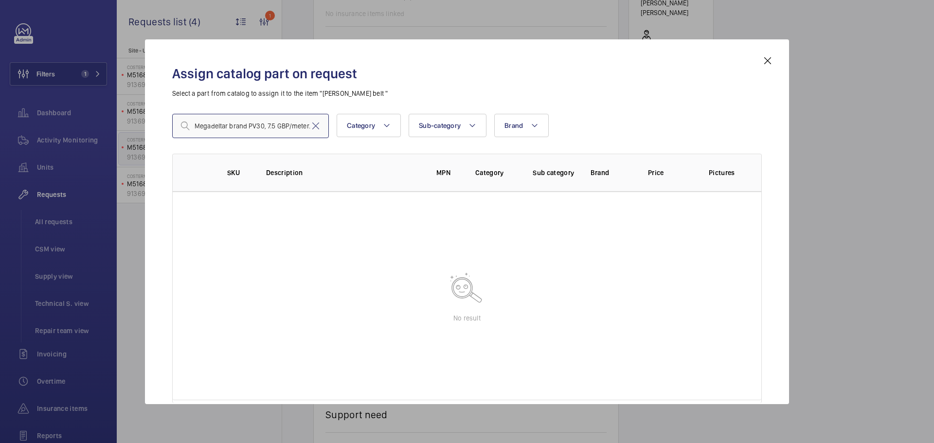
drag, startPoint x: 248, startPoint y: 127, endPoint x: 189, endPoint y: 124, distance: 59.0
click at [189, 124] on div "Megadeltar brand PV30, 7.5 GBP/meter." at bounding box center [250, 126] width 157 height 24
drag, startPoint x: 266, startPoint y: 128, endPoint x: 213, endPoint y: 126, distance: 53.1
click at [213, 126] on input "PV30, 7.5 GBP/meter." at bounding box center [250, 126] width 157 height 24
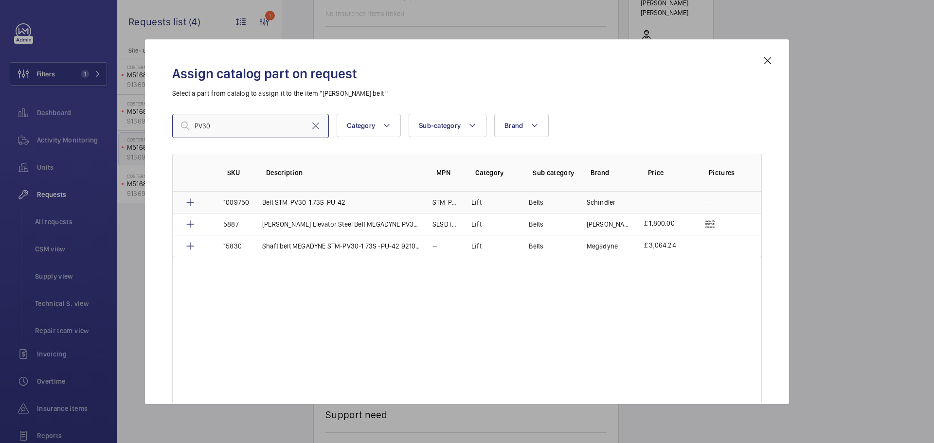
type input "PV30"
drag, startPoint x: 220, startPoint y: 200, endPoint x: 250, endPoint y: 202, distance: 30.8
click at [250, 202] on td "1009750" at bounding box center [231, 202] width 39 height 21
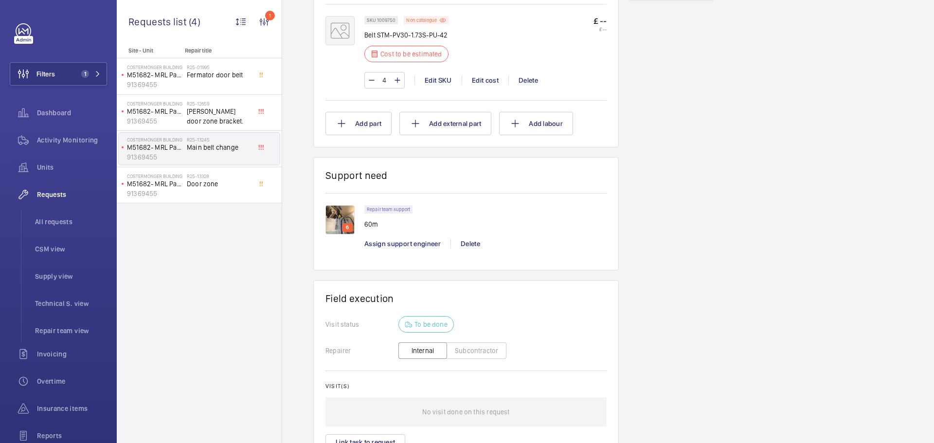
scroll to position [467, 0]
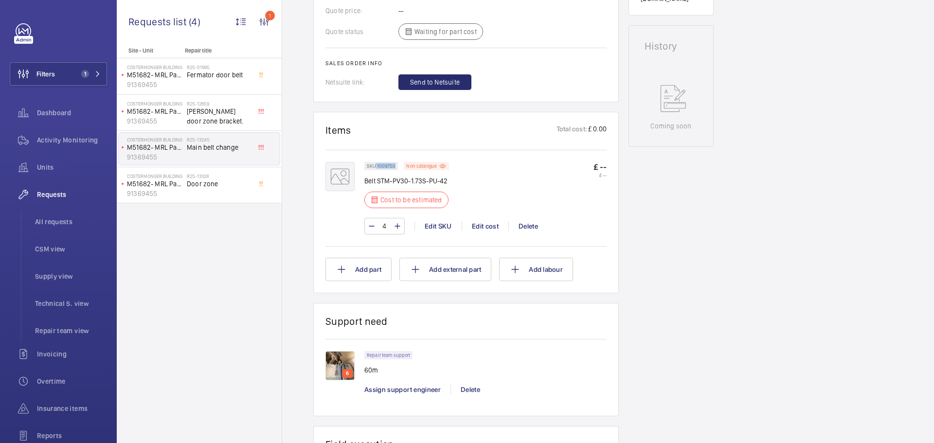
drag, startPoint x: 376, startPoint y: 166, endPoint x: 395, endPoint y: 165, distance: 19.0
click at [395, 165] on p "SKU 1009750" at bounding box center [381, 166] width 29 height 3
click at [441, 227] on div "Edit SKU" at bounding box center [438, 226] width 47 height 10
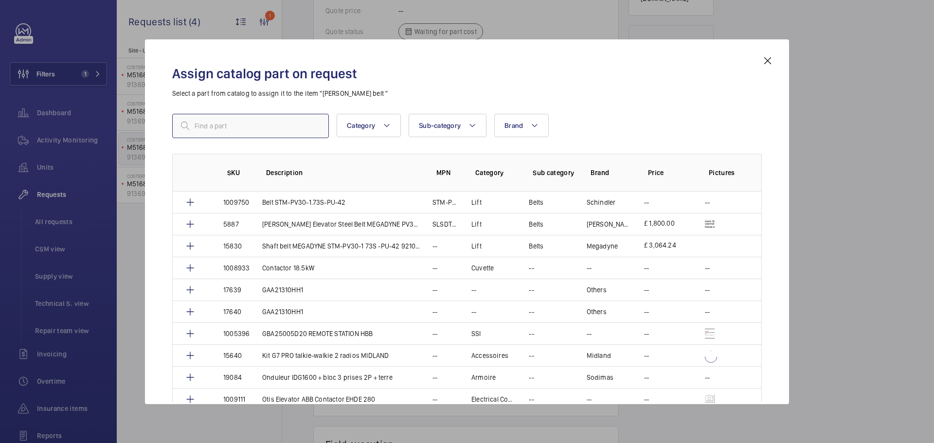
click at [230, 124] on input "text" at bounding box center [250, 126] width 157 height 24
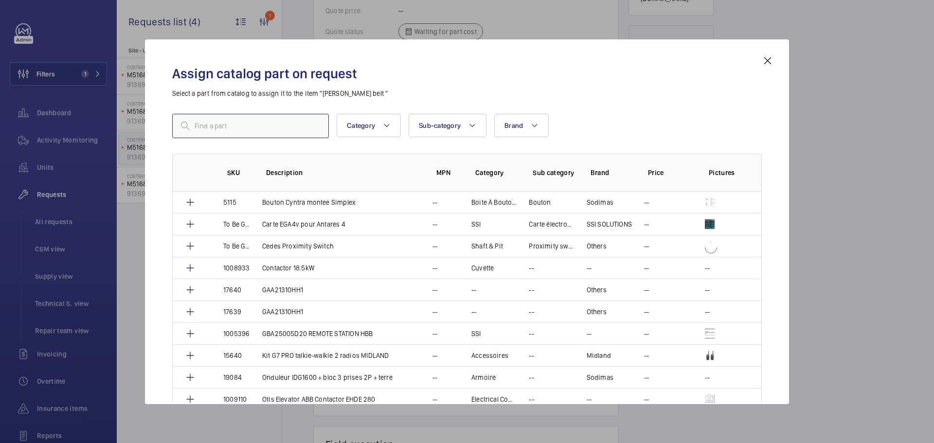
paste input "1010520"
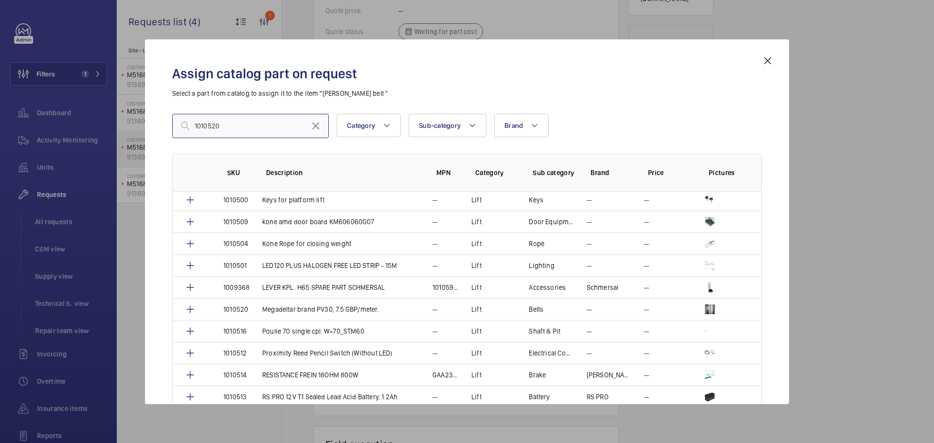
scroll to position [292, 0]
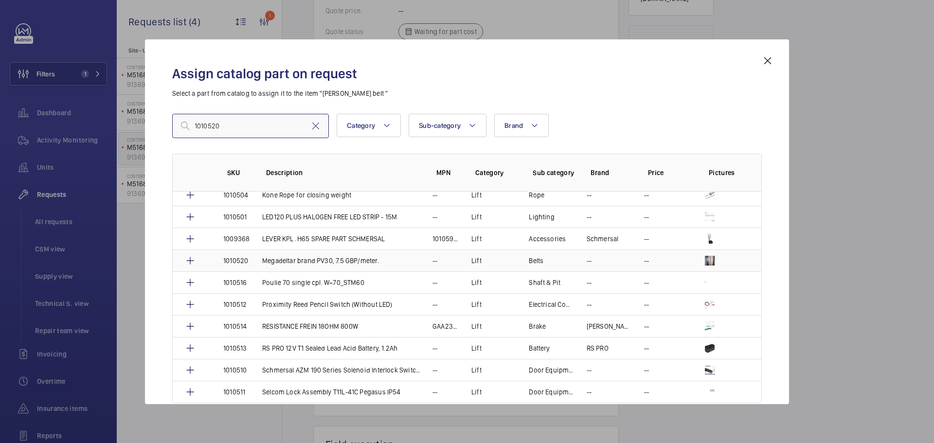
type input "1010520"
click at [395, 263] on td "Megadeltar brand PV30, 7.5 GBP/meter." at bounding box center [336, 261] width 170 height 22
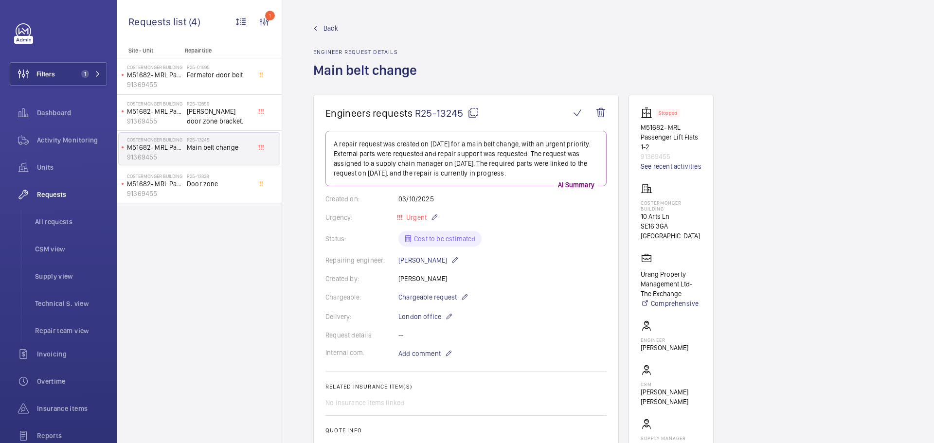
scroll to position [292, 0]
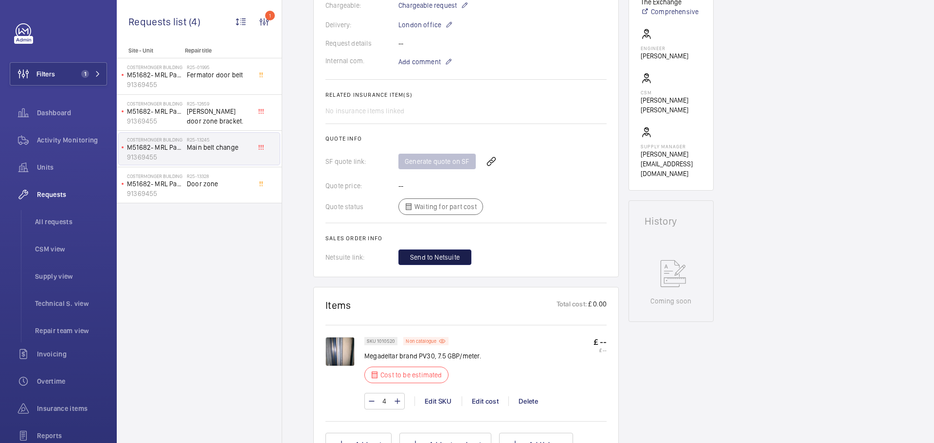
click at [432, 253] on span "Send to Netsuite" at bounding box center [435, 258] width 50 height 10
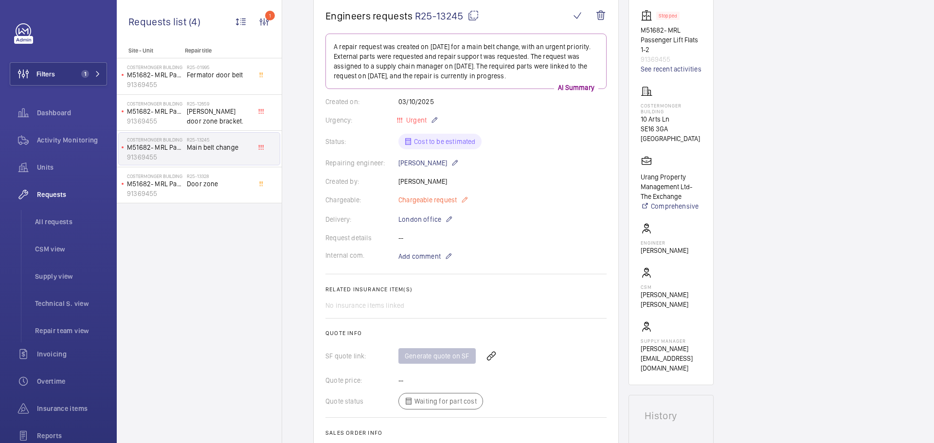
click at [465, 201] on mat-icon at bounding box center [465, 200] width 8 height 12
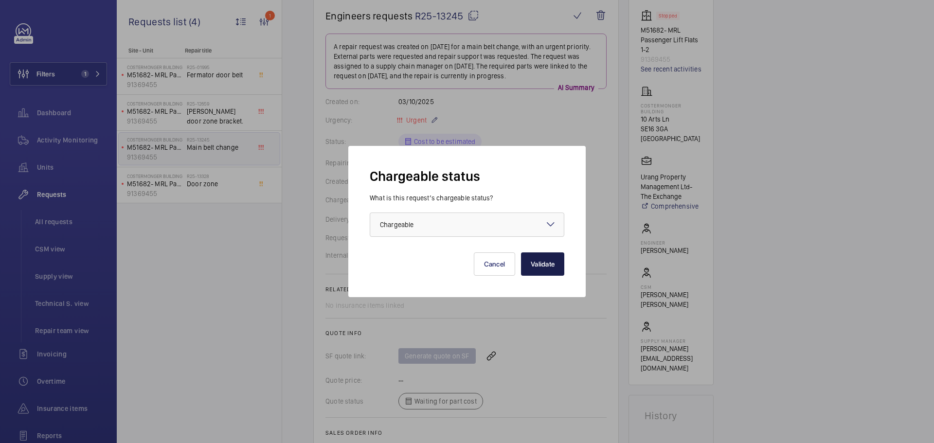
click at [541, 266] on button "Validate" at bounding box center [542, 264] width 43 height 23
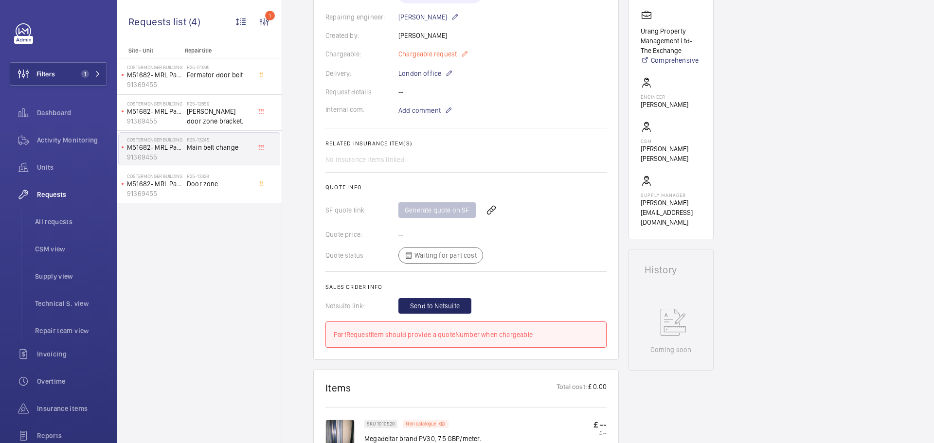
click at [464, 53] on mat-icon at bounding box center [465, 54] width 8 height 12
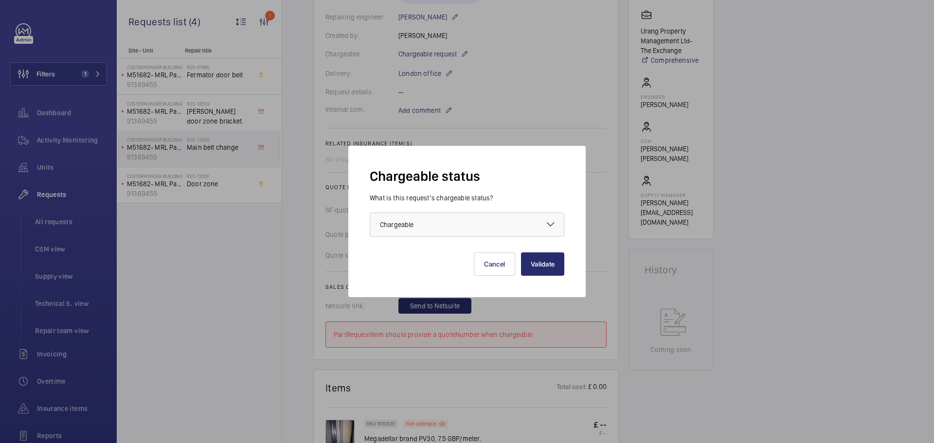
click at [482, 220] on div at bounding box center [467, 224] width 194 height 23
click at [557, 224] on div at bounding box center [467, 224] width 194 height 23
click at [454, 277] on div "Chargeable status What is this request’s chargeable status? Choose one option ×…" at bounding box center [467, 221] width 238 height 151
click at [553, 226] on mat-icon at bounding box center [551, 225] width 12 height 12
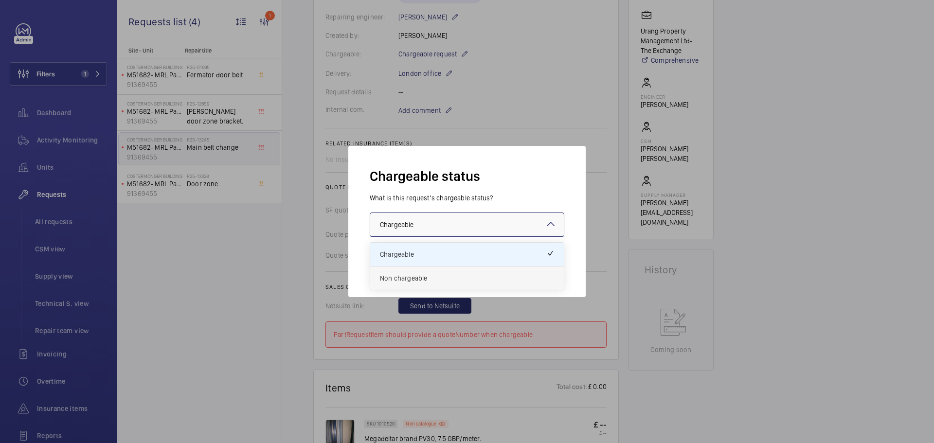
click at [542, 276] on span "Non chargeable" at bounding box center [467, 279] width 174 height 10
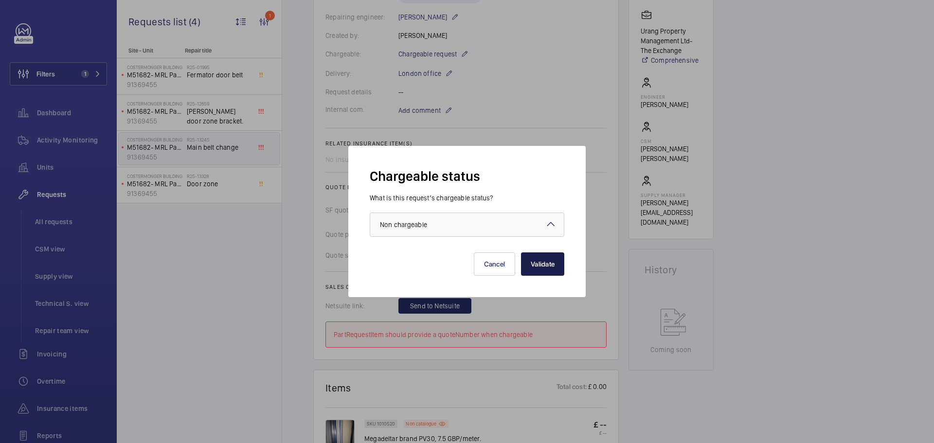
click at [548, 267] on button "Validate" at bounding box center [542, 264] width 43 height 23
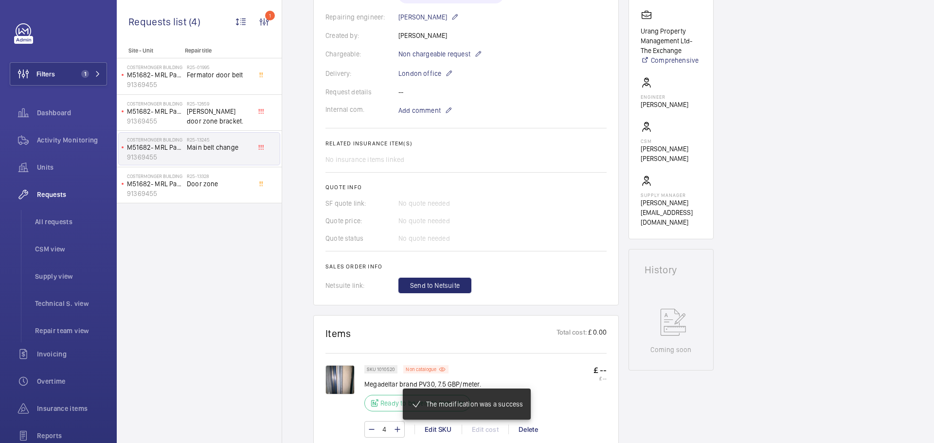
click at [447, 269] on h2 "Sales order info" at bounding box center [466, 266] width 281 height 7
click at [437, 287] on span "Send to Netsuite" at bounding box center [435, 286] width 50 height 10
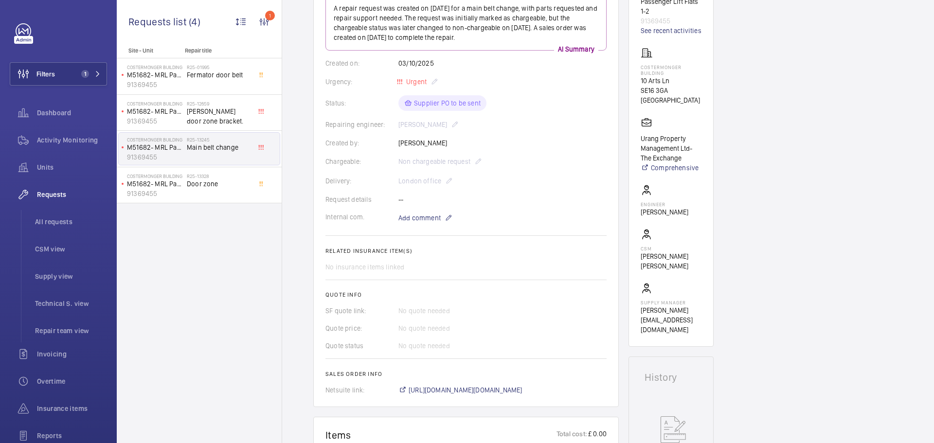
scroll to position [195, 0]
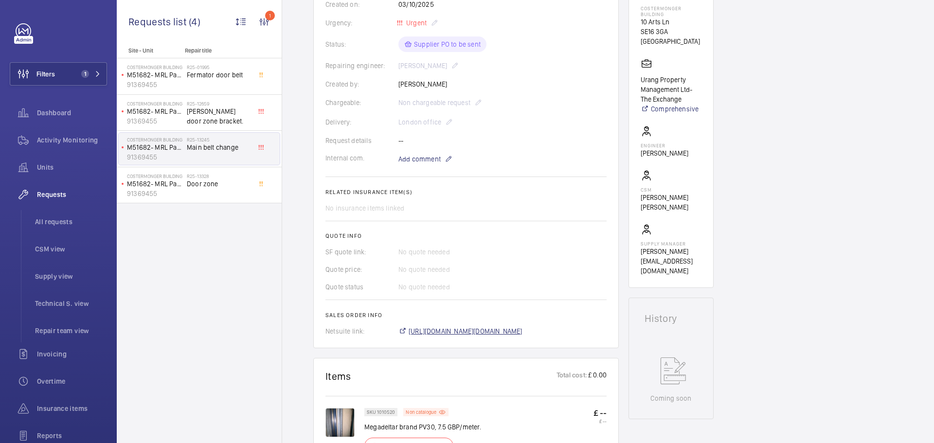
click at [516, 333] on span "[URL][DOMAIN_NAME][DOMAIN_NAME]" at bounding box center [466, 332] width 114 height 10
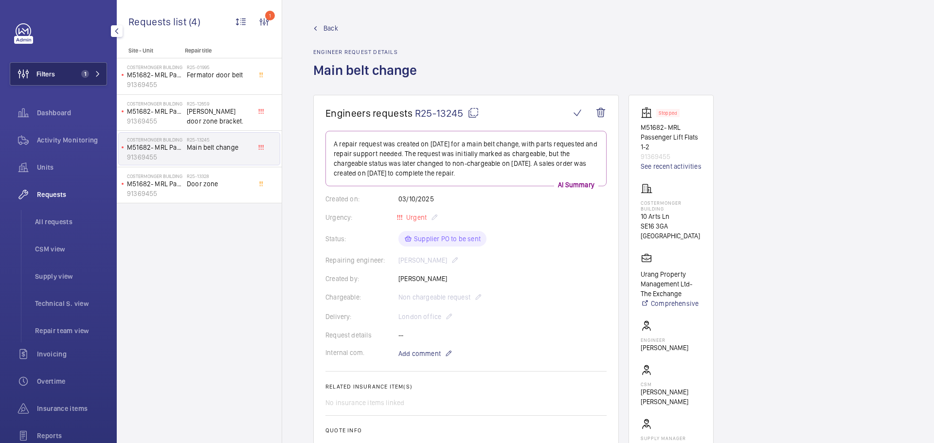
click at [58, 67] on button "Filters 1" at bounding box center [58, 73] width 97 height 23
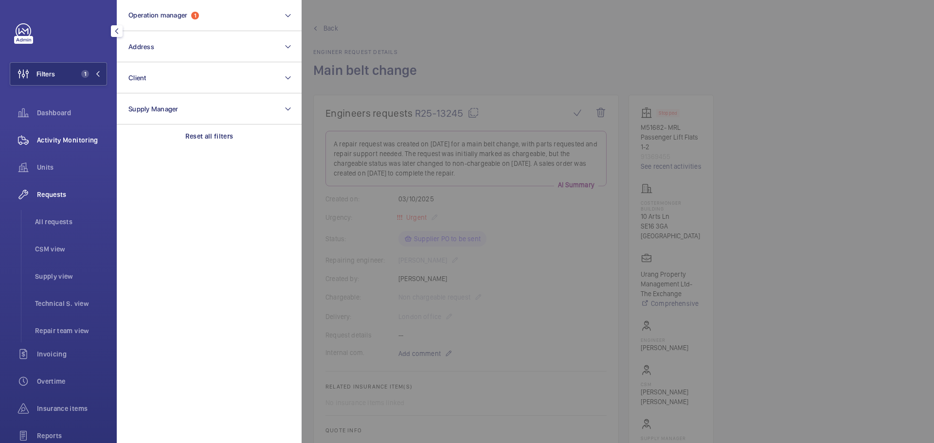
click at [47, 146] on div "Activity Monitoring" at bounding box center [58, 139] width 97 height 23
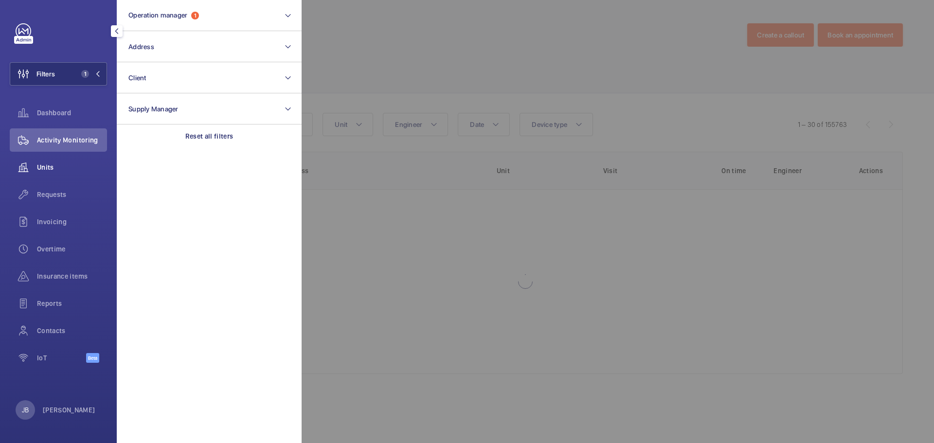
click at [42, 162] on div "Units" at bounding box center [58, 167] width 97 height 23
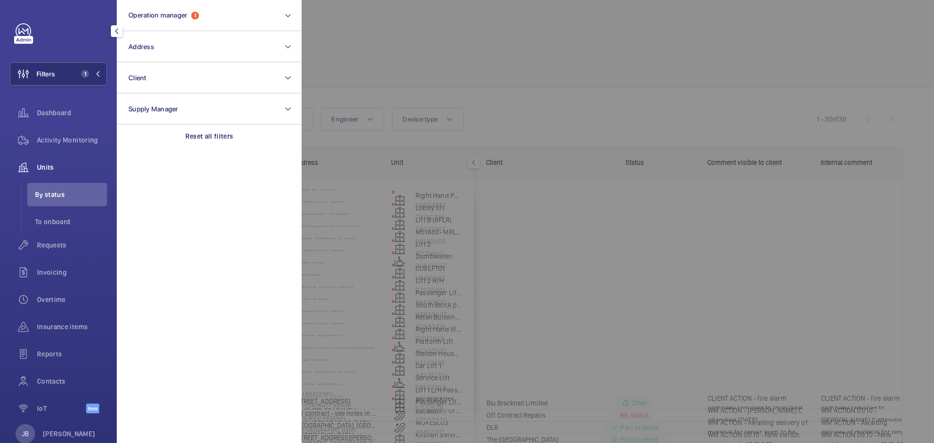
click at [369, 62] on div at bounding box center [769, 221] width 934 height 443
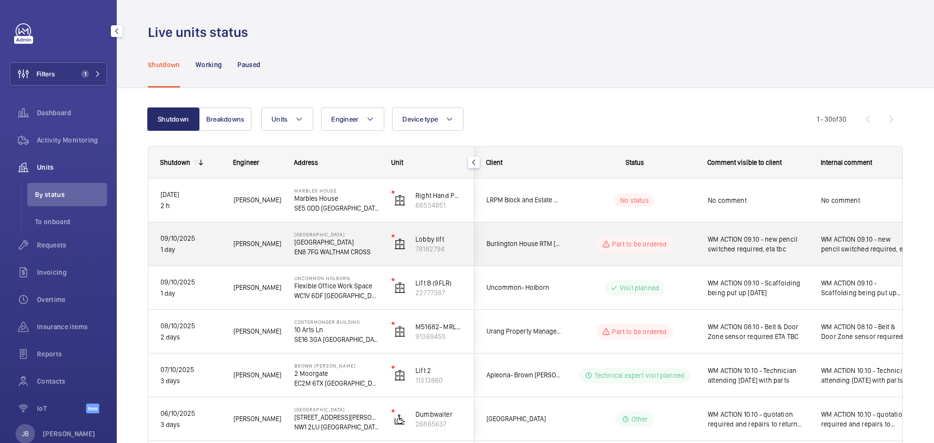
click at [750, 249] on span "WM ACTION 09.10 - new pencil switched required, eta tbc" at bounding box center [758, 244] width 101 height 19
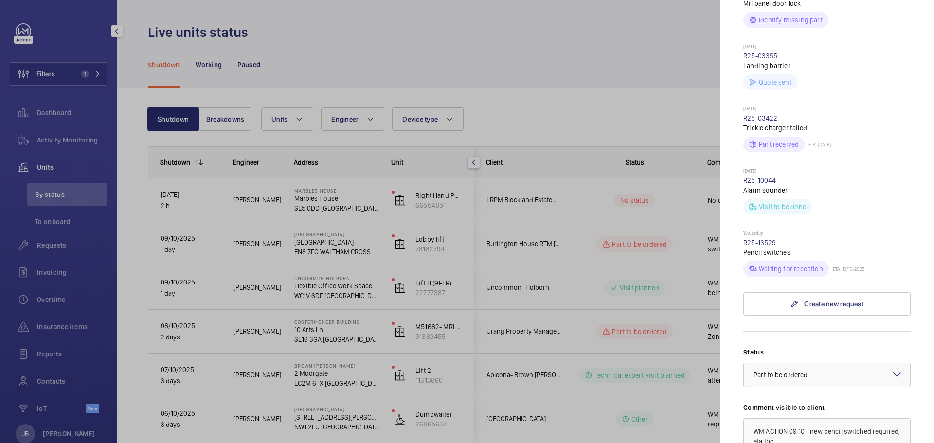
scroll to position [535, 0]
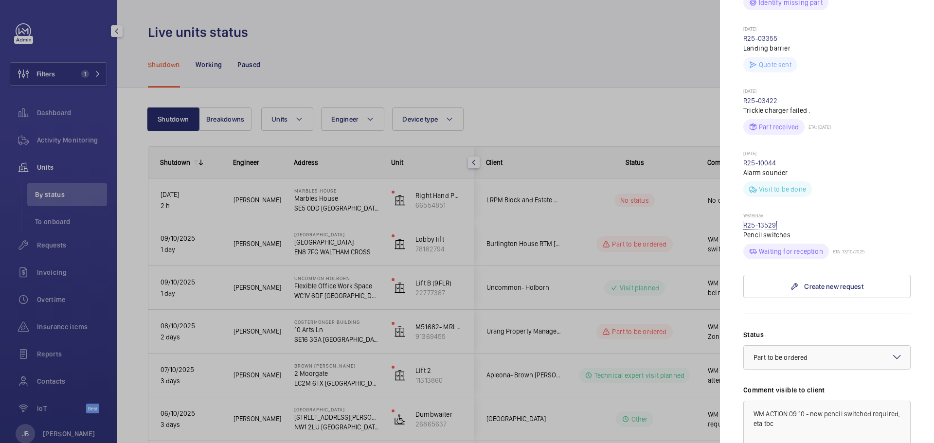
click at [761, 221] on link "R25-13529" at bounding box center [760, 225] width 33 height 8
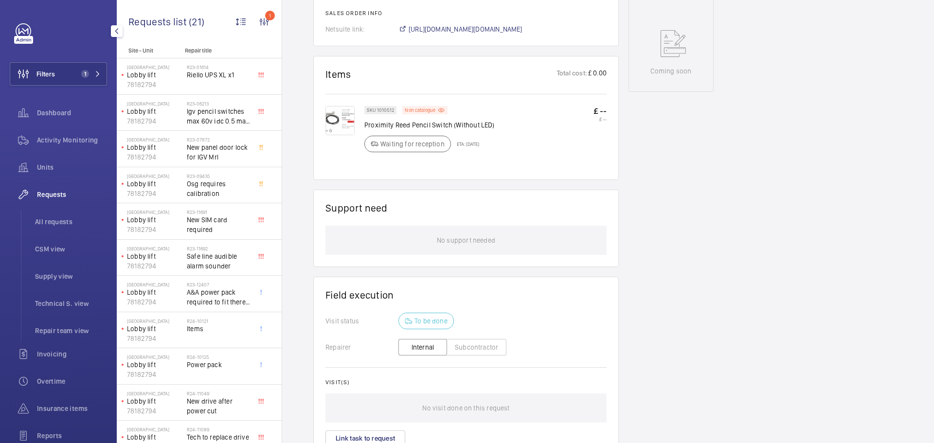
scroll to position [403, 0]
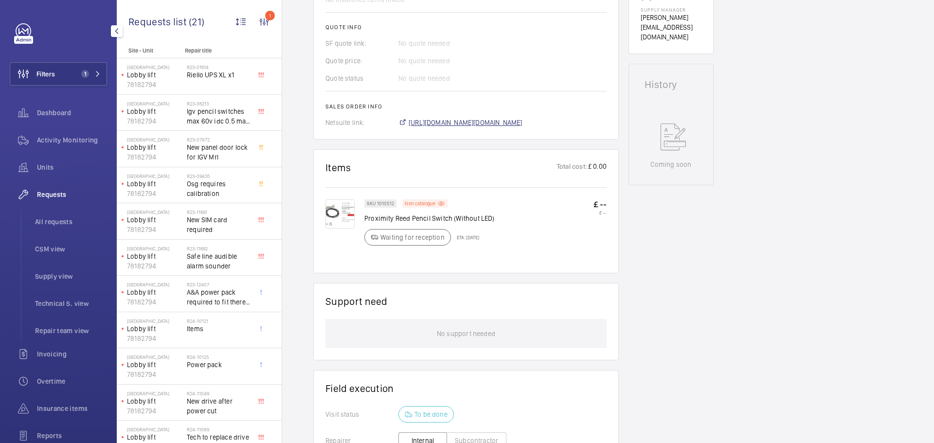
click at [454, 128] on span "[URL][DOMAIN_NAME][DOMAIN_NAME]" at bounding box center [466, 123] width 114 height 10
click at [45, 58] on div "Filters 1 Dashboard Activity Monitoring Units Requests All requests CSM view Su…" at bounding box center [58, 264] width 97 height 483
click at [55, 133] on div "Activity Monitoring" at bounding box center [58, 139] width 97 height 23
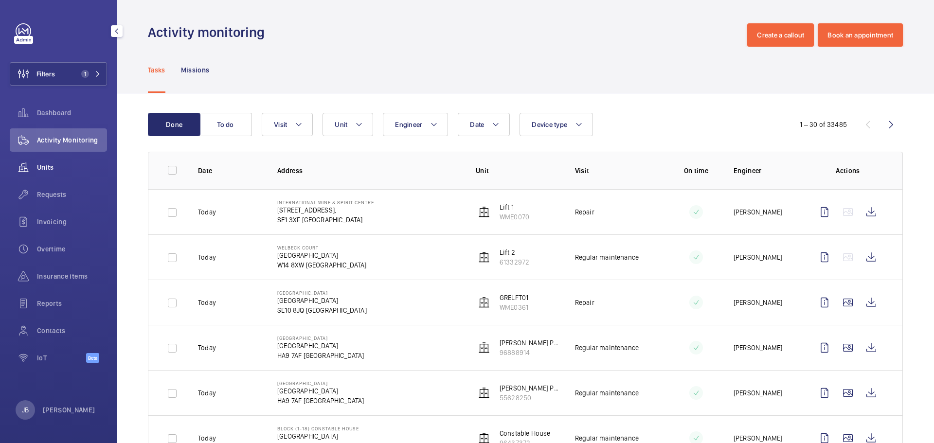
click at [55, 167] on span "Units" at bounding box center [72, 168] width 70 height 10
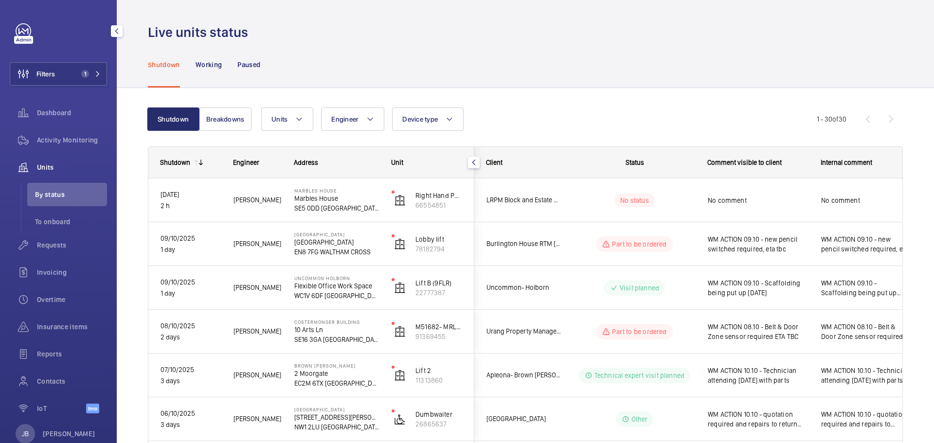
click at [54, 164] on span "Units" at bounding box center [72, 168] width 70 height 10
click at [59, 140] on span "Activity Monitoring" at bounding box center [72, 140] width 70 height 10
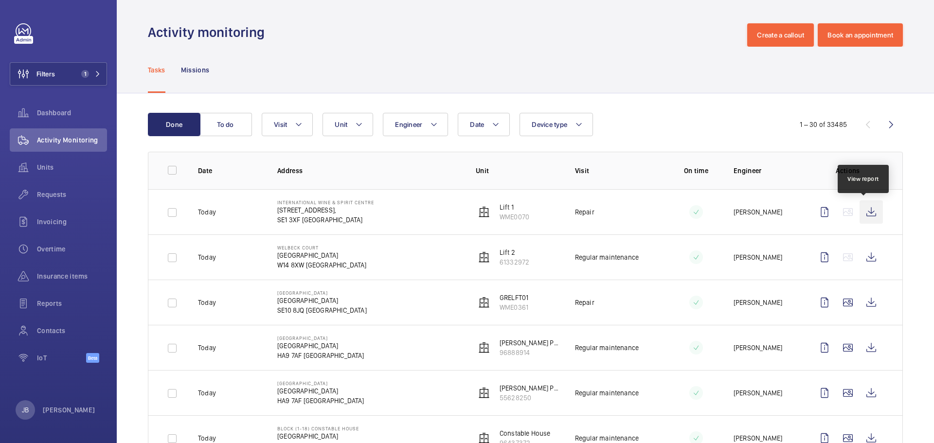
click at [864, 213] on wm-front-icon-button at bounding box center [871, 212] width 23 height 23
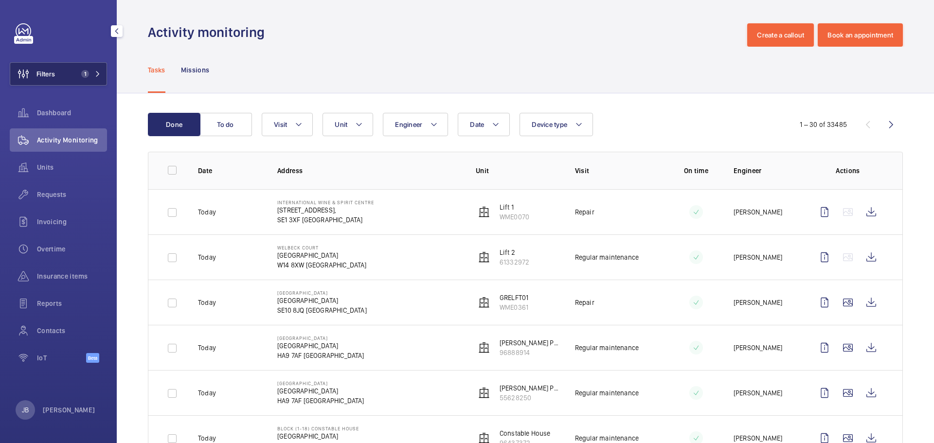
click at [64, 66] on button "Filters 1" at bounding box center [58, 73] width 97 height 23
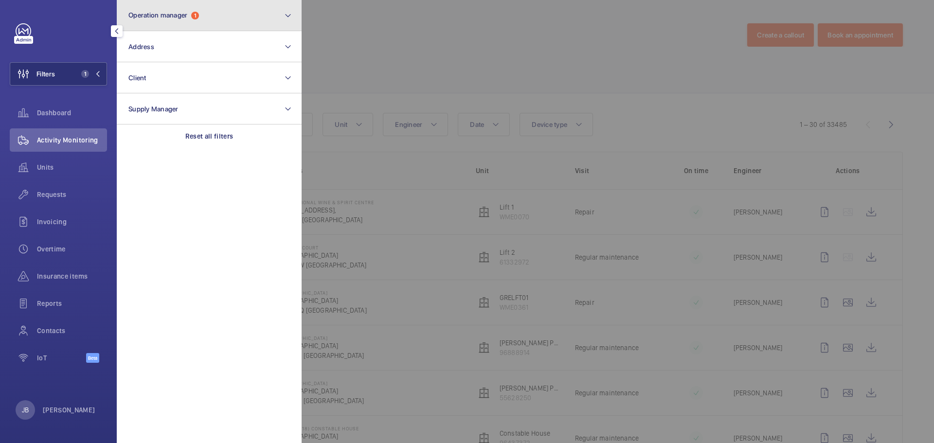
click at [214, 18] on button "Operation manager 1" at bounding box center [209, 15] width 185 height 31
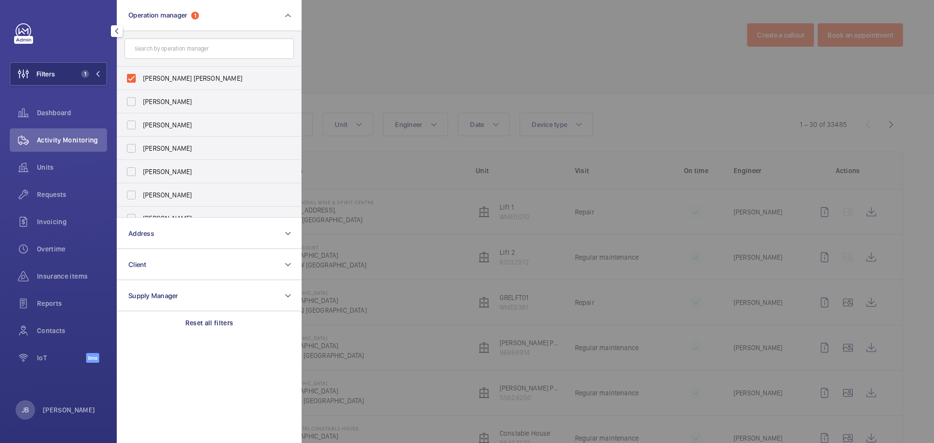
click at [370, 56] on div at bounding box center [769, 221] width 934 height 443
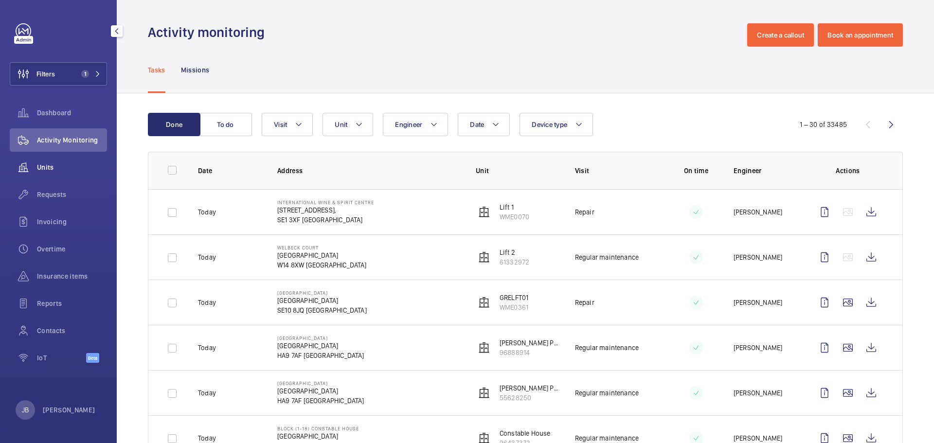
click at [52, 165] on span "Units" at bounding box center [72, 168] width 70 height 10
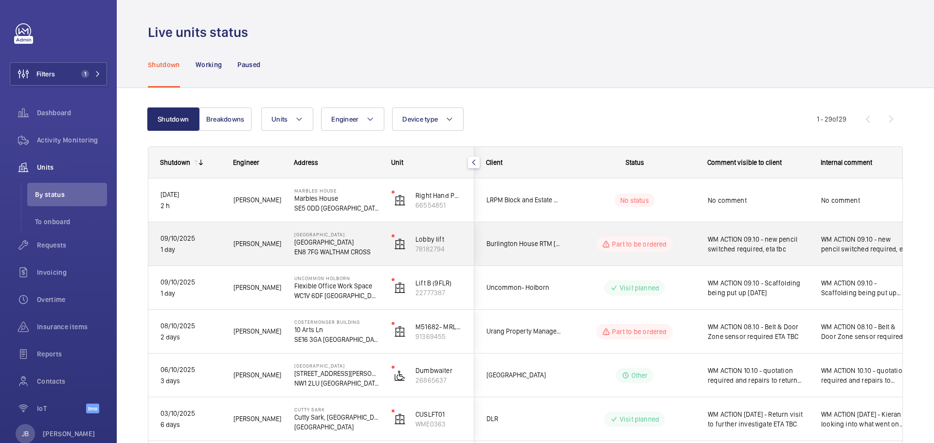
click at [865, 248] on span "WM ACTION 09.10 - new pencil switched required, eta tbc" at bounding box center [866, 244] width 89 height 19
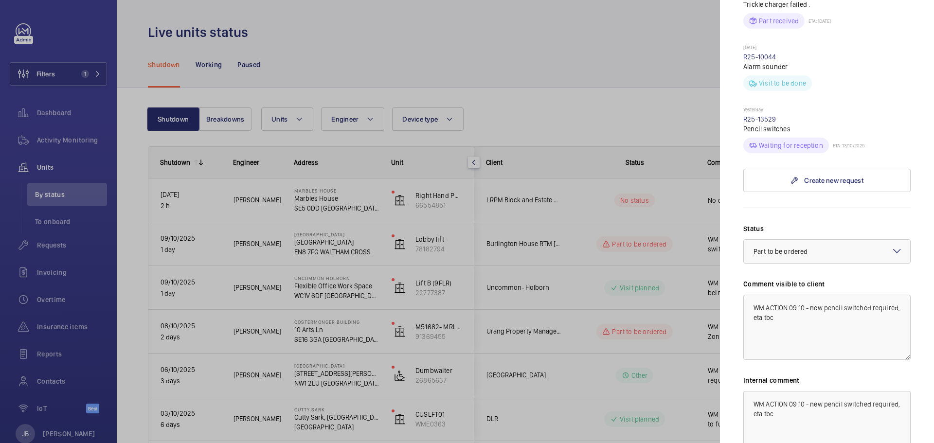
scroll to position [730, 0]
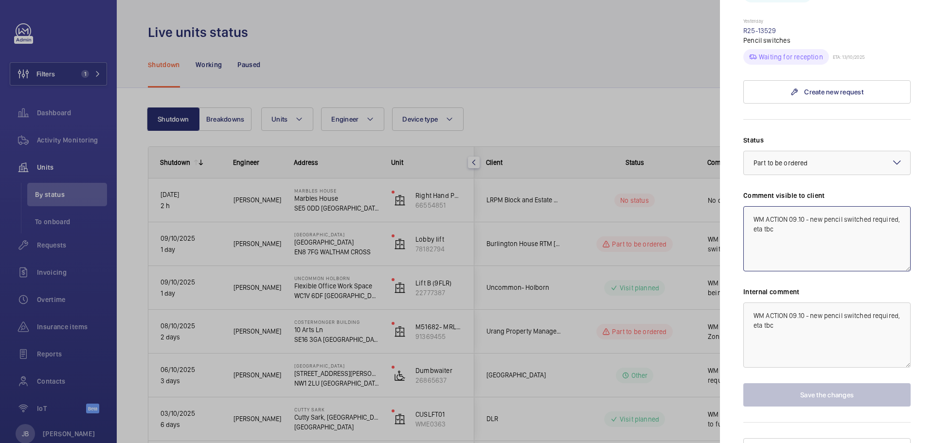
click at [795, 210] on textarea "WM ACTION 09.10 - new pencil switched required, eta tbc" at bounding box center [827, 238] width 167 height 65
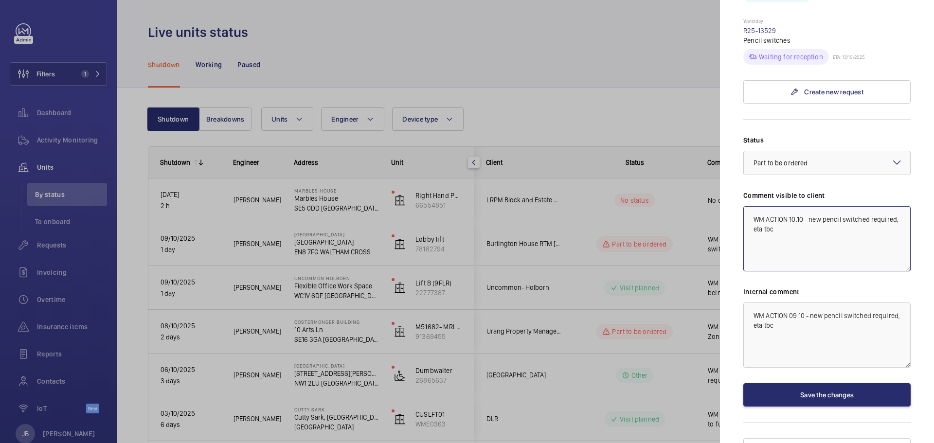
click at [802, 218] on textarea "WM ACTION 10.10 - new pencil switched required, eta tbc" at bounding box center [827, 238] width 167 height 65
drag, startPoint x: 816, startPoint y: 216, endPoint x: 753, endPoint y: 204, distance: 64.3
click at [753, 206] on textarea "WM ACTION 10.10 - new pencil switches ordered ETA 15.10" at bounding box center [827, 238] width 167 height 65
type textarea "WM ACTION 10.10 - new pencil switches ordered ETA 15.10"
click at [749, 303] on textarea "WM ACTION 09.10 - new pencil switched required, eta tbc" at bounding box center [827, 335] width 167 height 65
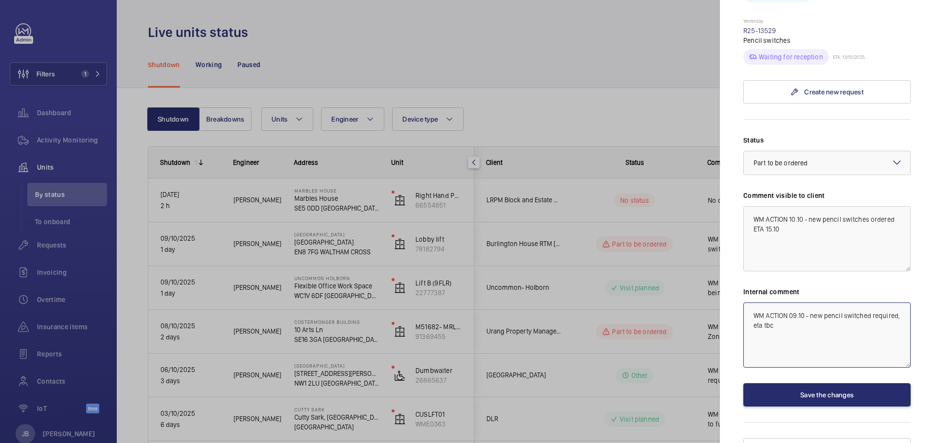
paste textarea "WM ACTION 10.10 - new pencil switches ordered ETA 15.10"
click at [815, 303] on textarea "WM ACTION 10.10 - new pencil switches ordered ETA 15.10 WM ACTION 09.10 - new p…" at bounding box center [827, 335] width 167 height 65
type textarea "WM ACTION 10.10 - New pencil switches ordered ETA 15.10 WM ACTION 09.10 - new p…"
click at [799, 389] on button "Save the changes" at bounding box center [827, 395] width 167 height 23
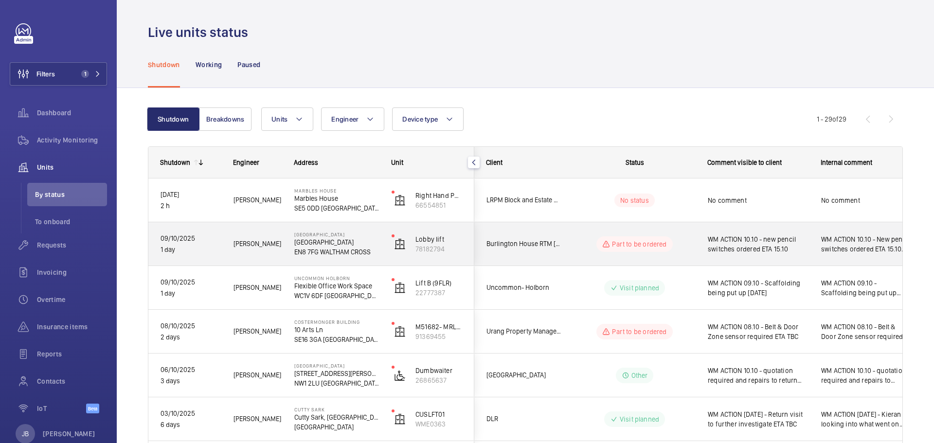
click at [668, 253] on div "Part to be ordered" at bounding box center [629, 244] width 133 height 35
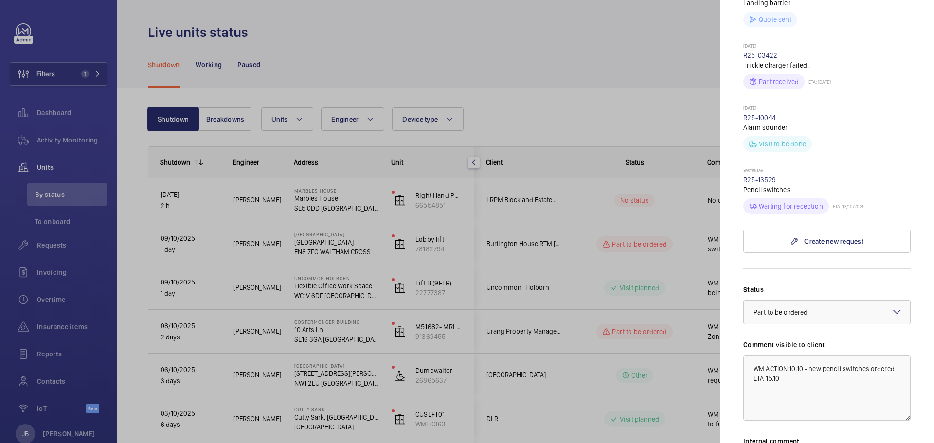
scroll to position [584, 0]
click at [821, 304] on div "× Part to be ordered" at bounding box center [793, 309] width 78 height 10
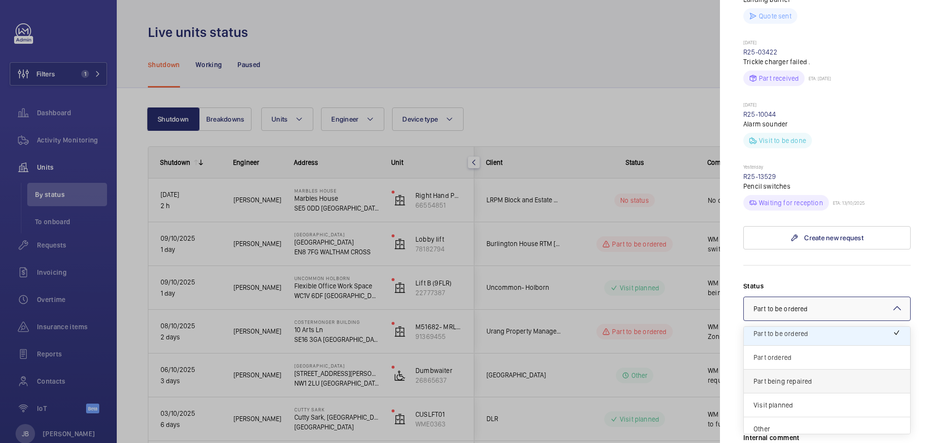
scroll to position [83, 0]
click at [794, 369] on div "Part being repaired" at bounding box center [827, 375] width 166 height 24
click at [827, 297] on div at bounding box center [827, 308] width 166 height 23
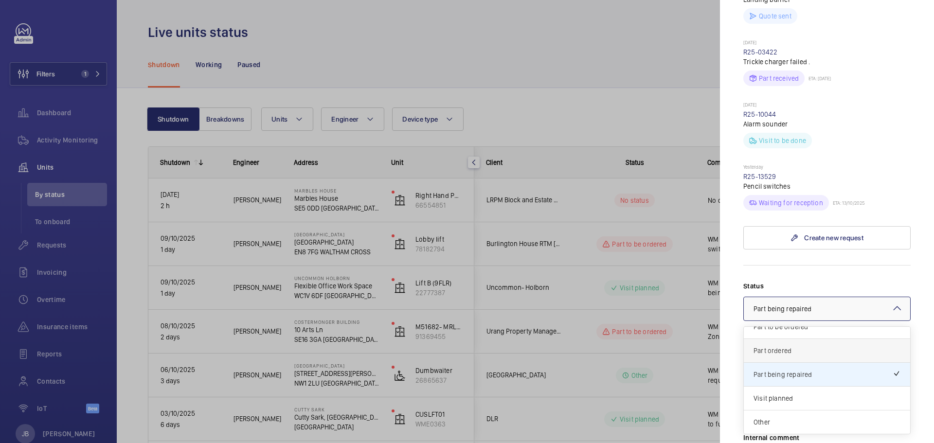
click at [801, 346] on span "Part ordered" at bounding box center [827, 351] width 147 height 10
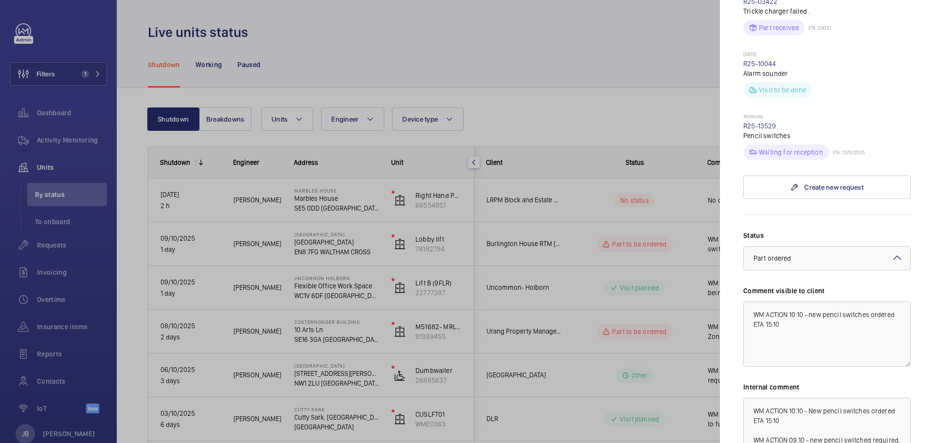
scroll to position [730, 0]
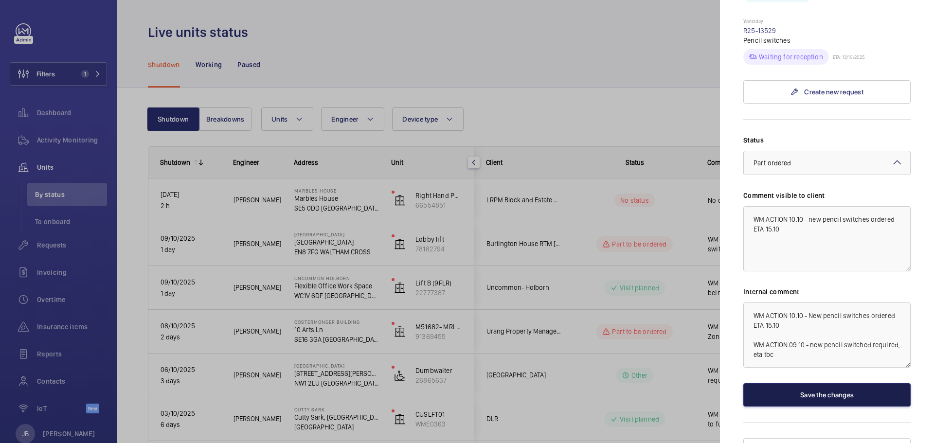
click at [806, 387] on button "Save the changes" at bounding box center [827, 395] width 167 height 23
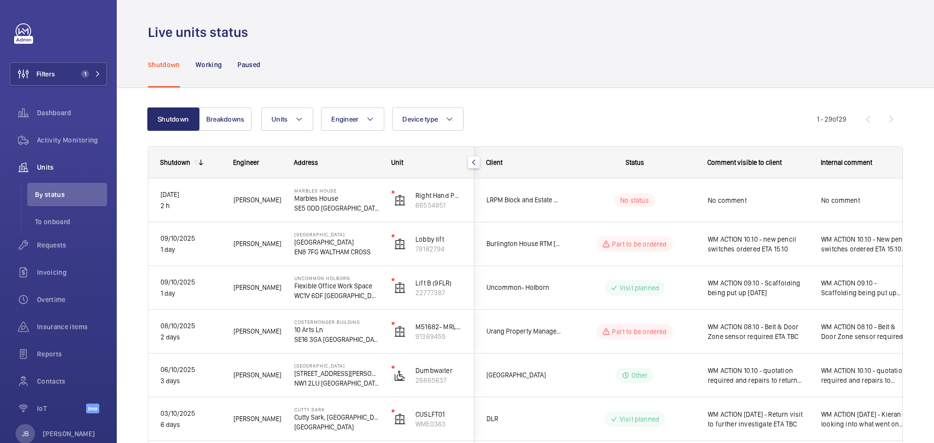
scroll to position [0, 0]
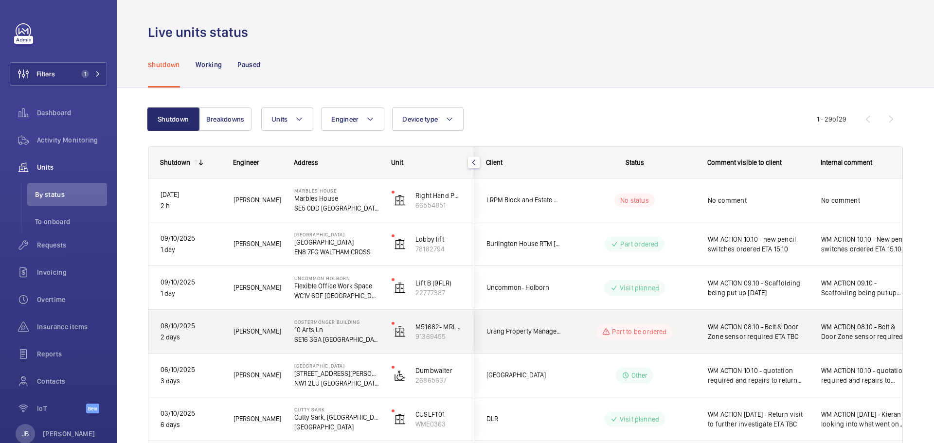
click at [765, 337] on span "WM ACTION 08.10 - Belt & Door Zone sensor required ETA TBC" at bounding box center [758, 331] width 101 height 19
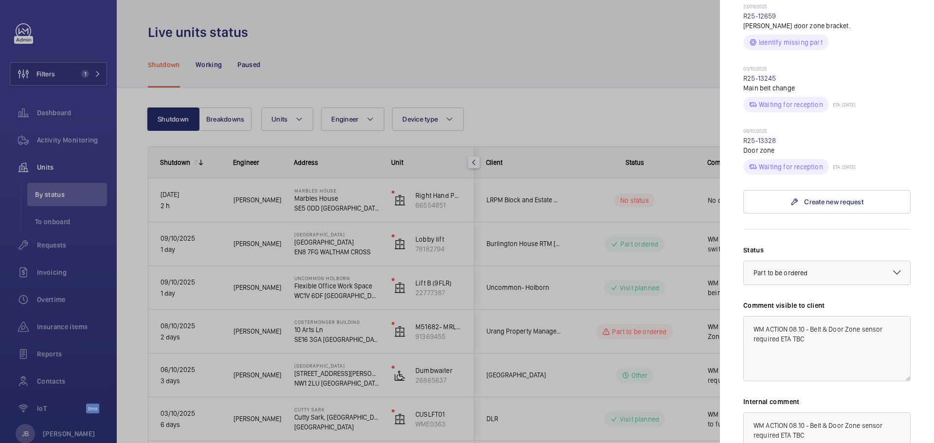
scroll to position [389, 0]
click at [816, 261] on div at bounding box center [827, 272] width 166 height 23
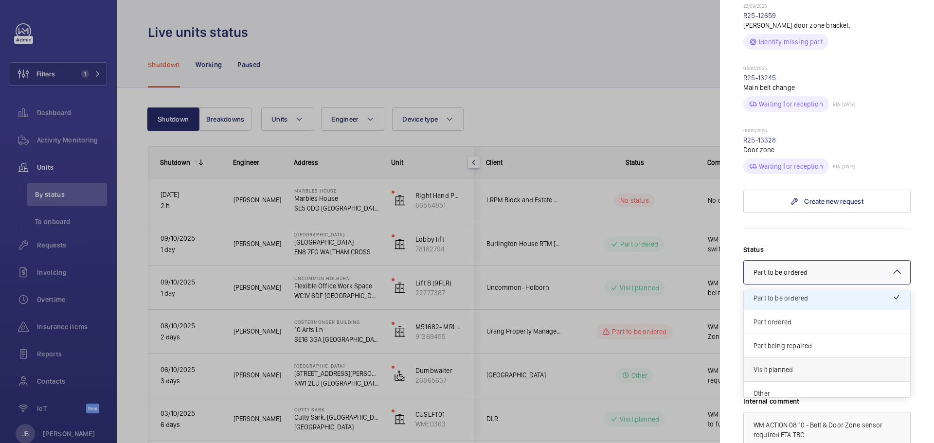
scroll to position [83, 0]
click at [785, 333] on span "Part being repaired" at bounding box center [827, 338] width 147 height 10
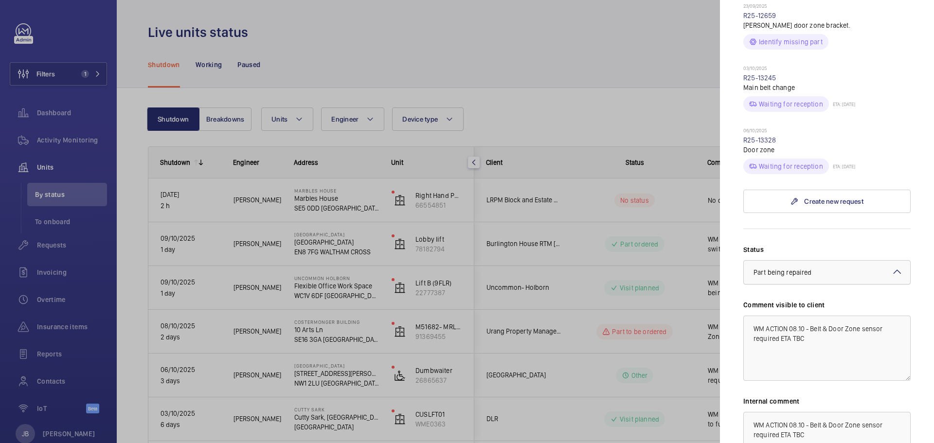
click at [813, 268] on div "× Part being repaired" at bounding box center [795, 273] width 82 height 10
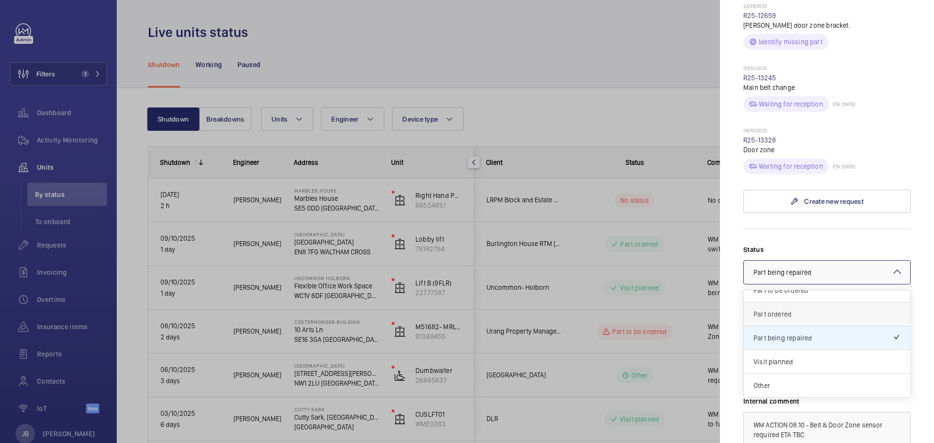
click at [794, 303] on div "Part ordered" at bounding box center [827, 315] width 166 height 24
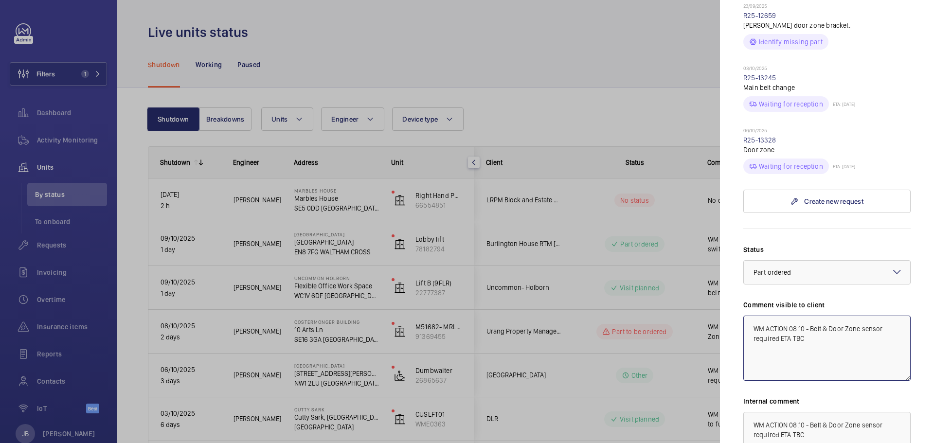
click at [795, 316] on textarea "WM ACTION 08.10 - Belt & Door Zone sensor required ETA TBC" at bounding box center [827, 348] width 167 height 65
drag, startPoint x: 805, startPoint y: 319, endPoint x: 753, endPoint y: 324, distance: 52.3
click at [753, 324] on textarea "WM ACTION 10.10 - Belt & Door Zone sensor required ETA TBC" at bounding box center [827, 348] width 167 height 65
drag, startPoint x: 877, startPoint y: 322, endPoint x: 825, endPoint y: 322, distance: 51.1
click at [825, 322] on textarea "WM ACTION 10.10 - Belt & Door Zone sensor Ordered from [GEOGRAPHIC_DATA] ETA en…" at bounding box center [827, 348] width 167 height 65
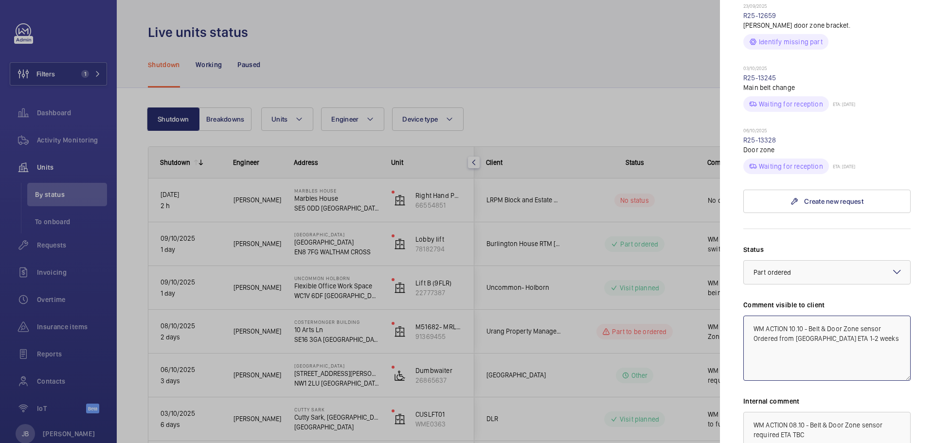
drag, startPoint x: 863, startPoint y: 323, endPoint x: 751, endPoint y: 310, distance: 113.7
click at [751, 316] on textarea "WM ACTION 10.10 - Belt & Door Zone sensor Ordered from [GEOGRAPHIC_DATA] ETA 1-…" at bounding box center [827, 348] width 167 height 65
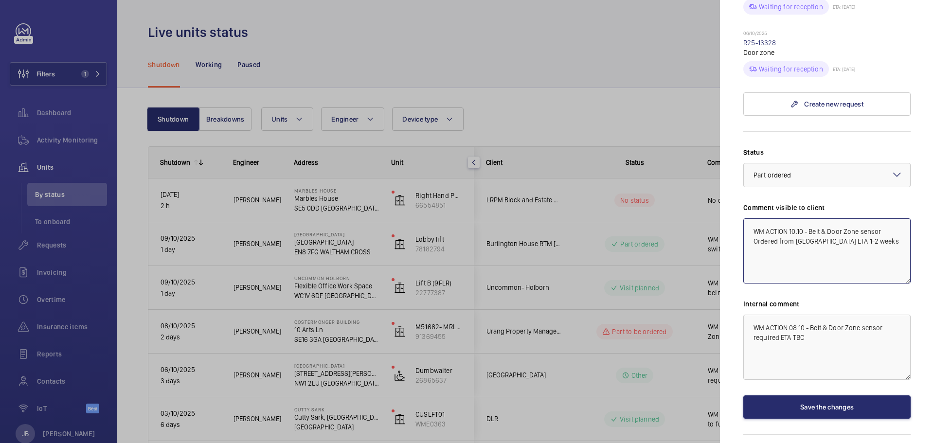
type textarea "WM ACTION 10.10 - Belt & Door Zone sensor Ordered from [GEOGRAPHIC_DATA] ETA 1-…"
click at [748, 315] on textarea "WM ACTION 08.10 - Belt & Door Zone sensor required ETA TBC" at bounding box center [827, 347] width 167 height 65
paste textarea "WM ACTION 10.10 - Belt & Door Zone sensor Ordered from [GEOGRAPHIC_DATA] ETA 1-…"
type textarea "WM ACTION 10.10 - Belt & Door Zone sensor Ordered from [GEOGRAPHIC_DATA] ETA 1-…"
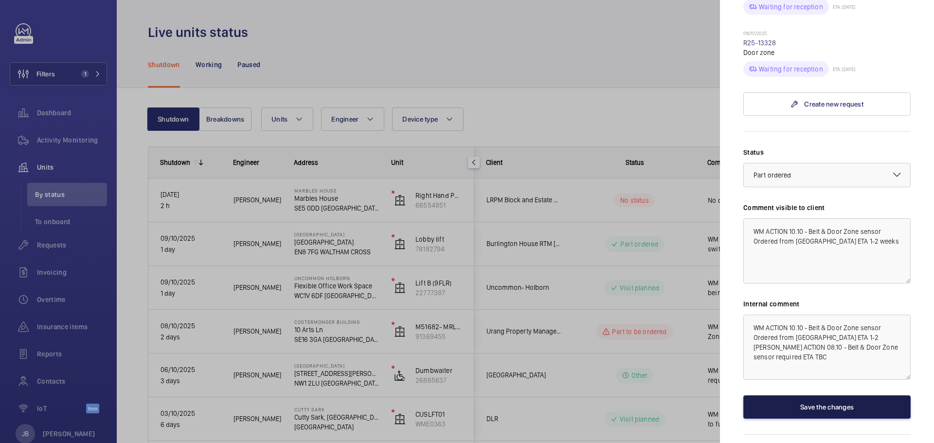
click at [822, 396] on button "Save the changes" at bounding box center [827, 407] width 167 height 23
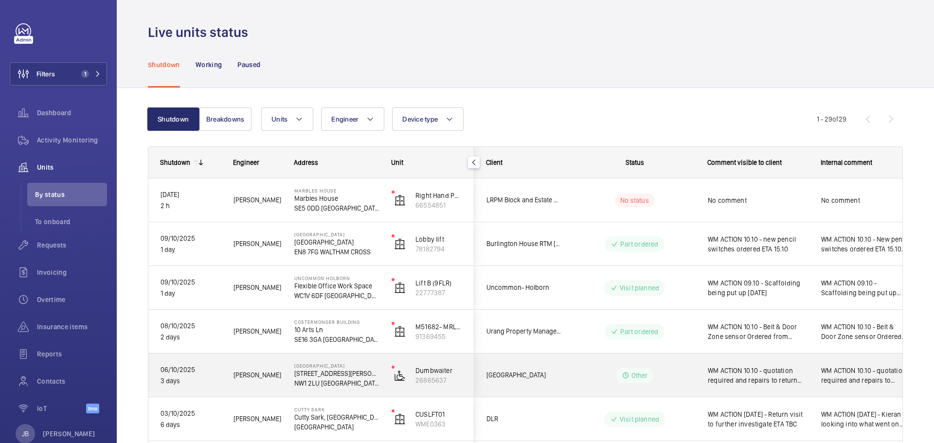
drag, startPoint x: 840, startPoint y: 375, endPoint x: 844, endPoint y: 371, distance: 6.2
click at [841, 374] on span "WM ACTION 10.10 - quotation required and repairs to return date to be confirmed…" at bounding box center [866, 375] width 89 height 19
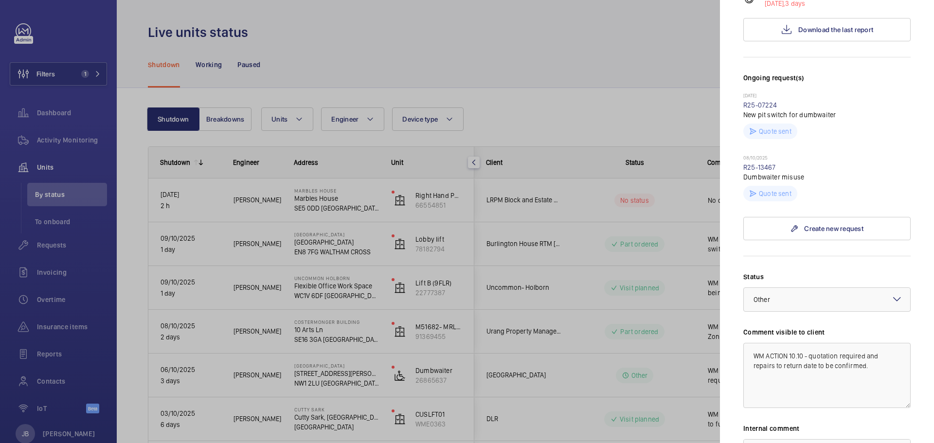
scroll to position [381, 0]
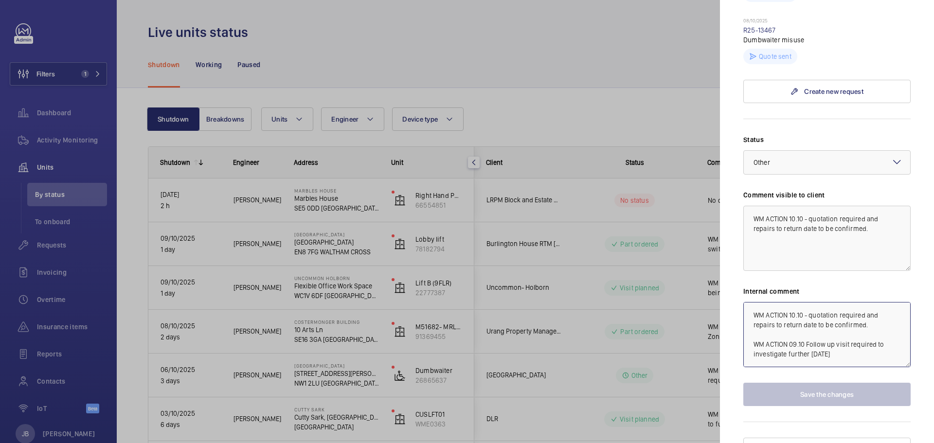
click at [870, 309] on textarea "WM ACTION 10.10 - quotation required and repairs to return date to be confirmed…" at bounding box center [827, 334] width 167 height 65
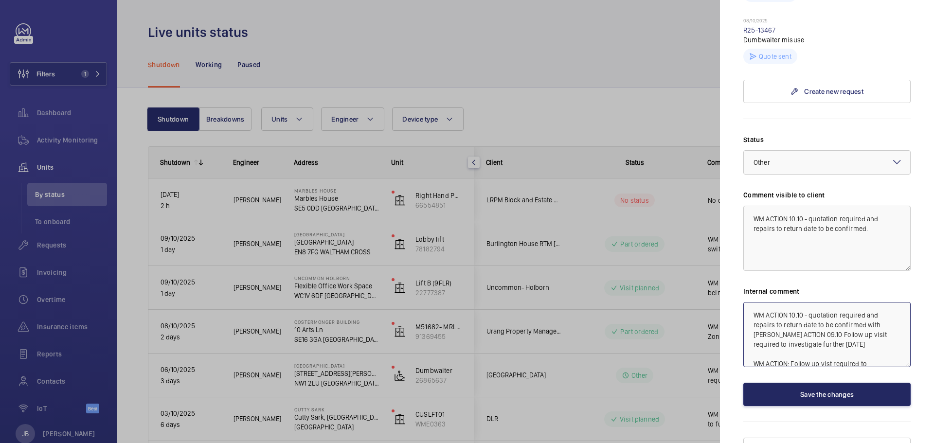
type textarea "WM ACTION 10.10 - quotation required and repairs to return date to be confirmed…"
click at [821, 383] on button "Save the changes" at bounding box center [827, 394] width 167 height 23
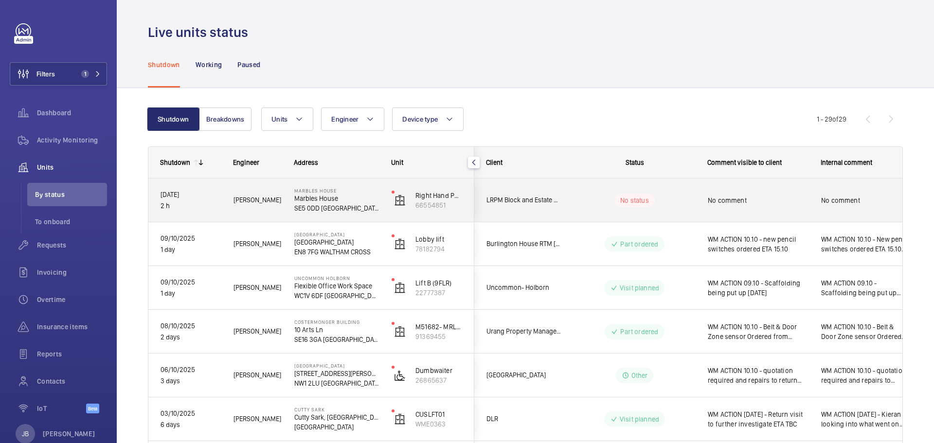
click at [751, 206] on div "No comment" at bounding box center [758, 200] width 101 height 22
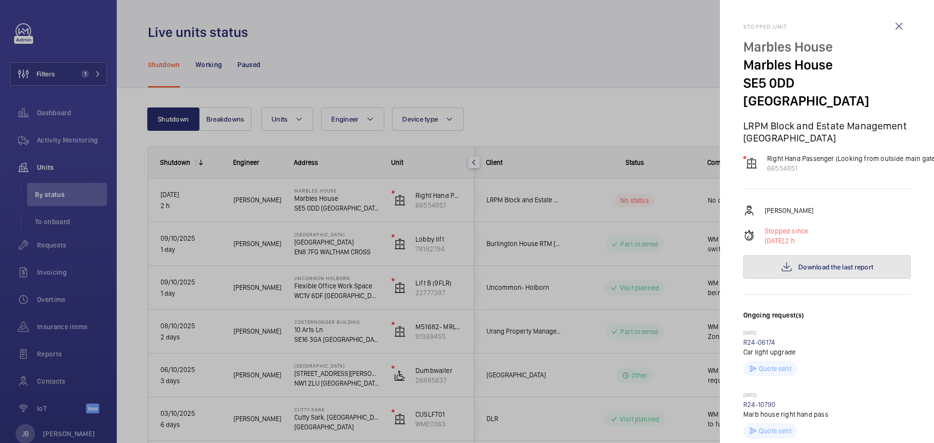
click at [837, 263] on span "Download the last report" at bounding box center [836, 267] width 75 height 8
click at [684, 249] on div at bounding box center [467, 221] width 934 height 443
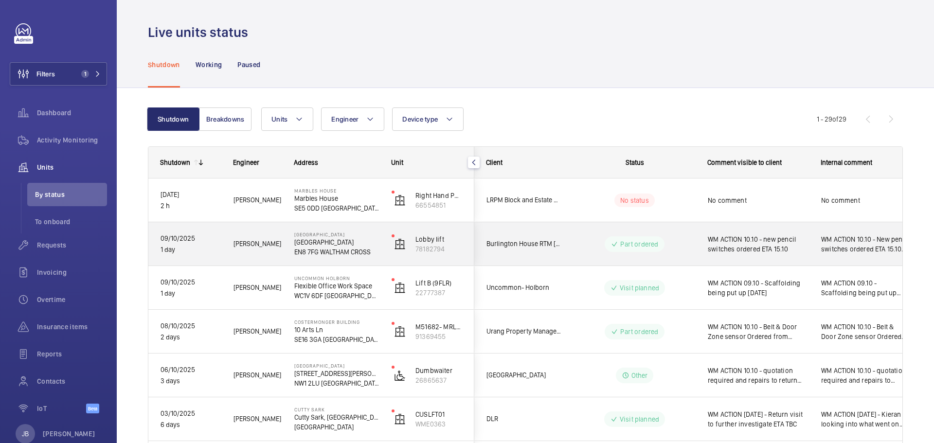
click at [834, 245] on span "WM ACTION 10.10 - New pencil switches ordered ETA 15.10 WM ACTION 09.10 - new p…" at bounding box center [866, 244] width 89 height 19
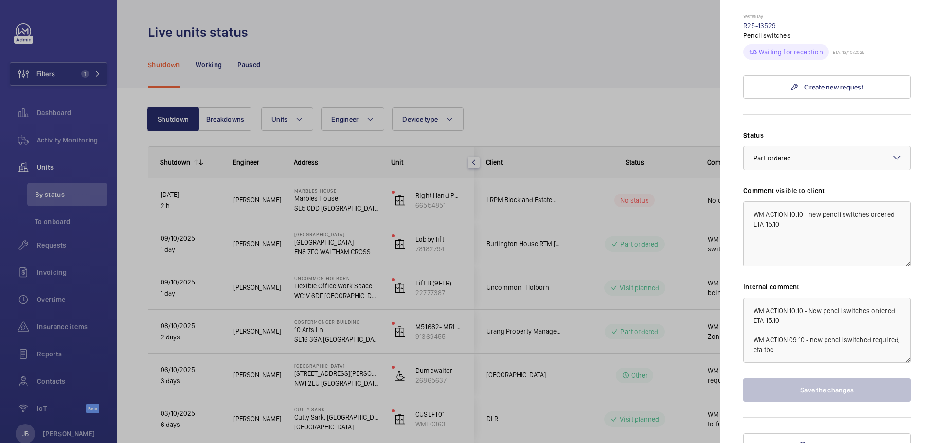
scroll to position [736, 0]
click at [805, 307] on textarea "WM ACTION 10.10 - New pencil switches ordered ETA 15.10 WM ACTION 09.10 - new p…" at bounding box center [827, 328] width 167 height 65
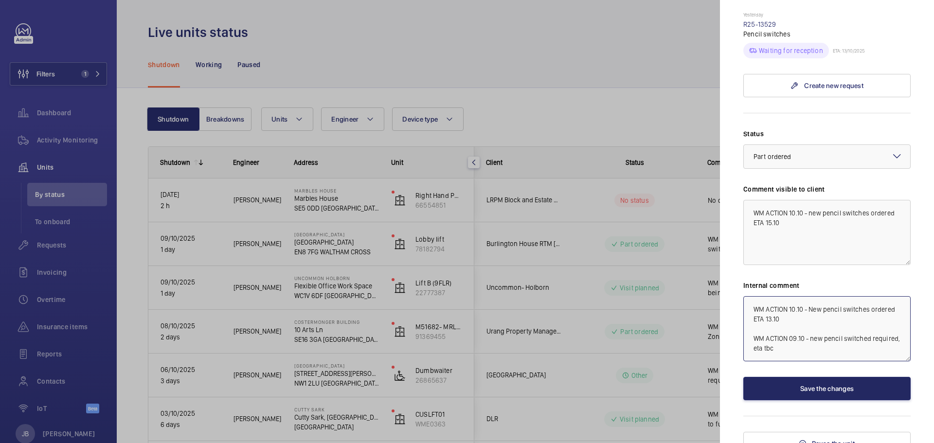
type textarea "WM ACTION 10.10 - New pencil switches ordered ETA 13.10 WM ACTION 09.10 - new p…"
click at [807, 377] on button "Save the changes" at bounding box center [827, 388] width 167 height 23
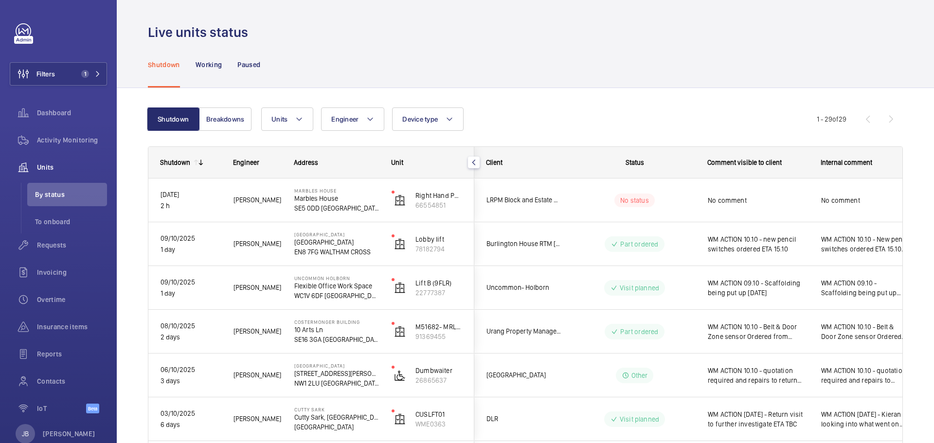
scroll to position [0, 0]
